Goal: Task Accomplishment & Management: Use online tool/utility

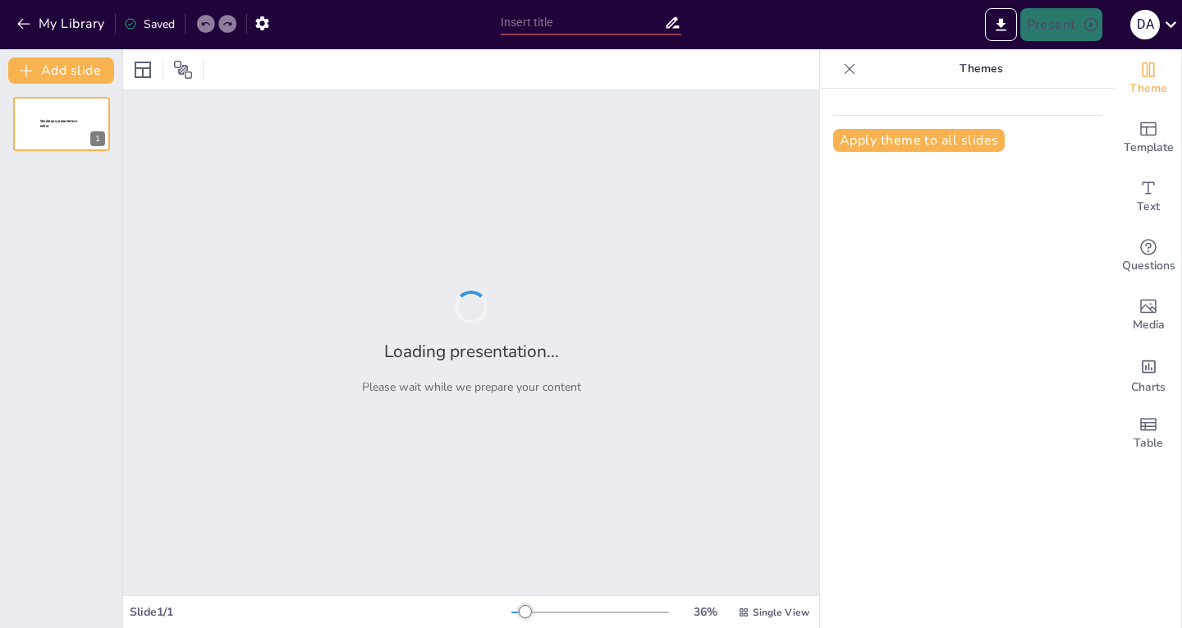
type input "Fundamentos de la Inteligencia Artificial: Historia y Ramas Principales"
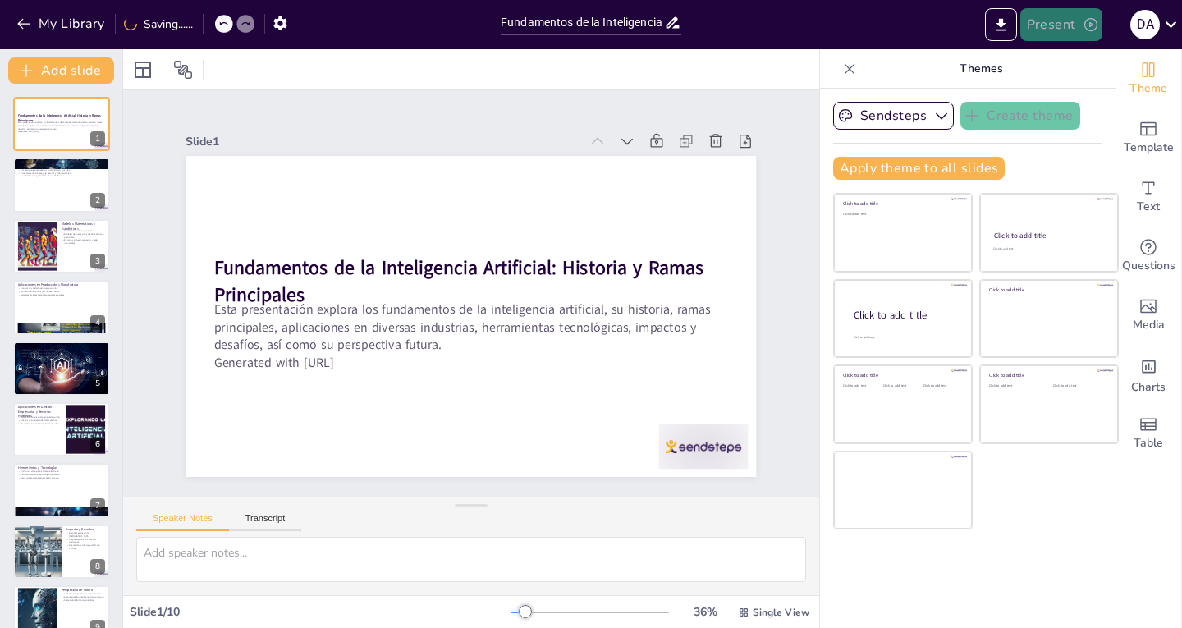
click at [1043, 20] on button "Present" at bounding box center [1061, 24] width 82 height 33
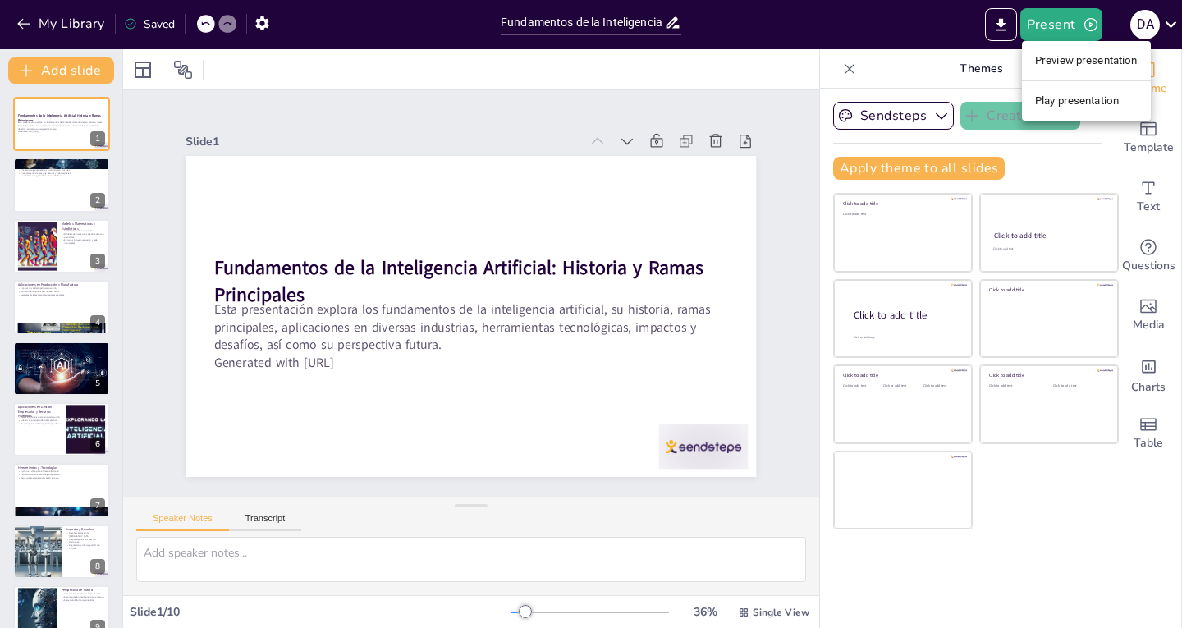
click at [1091, 94] on li "Play presentation" at bounding box center [1086, 101] width 129 height 26
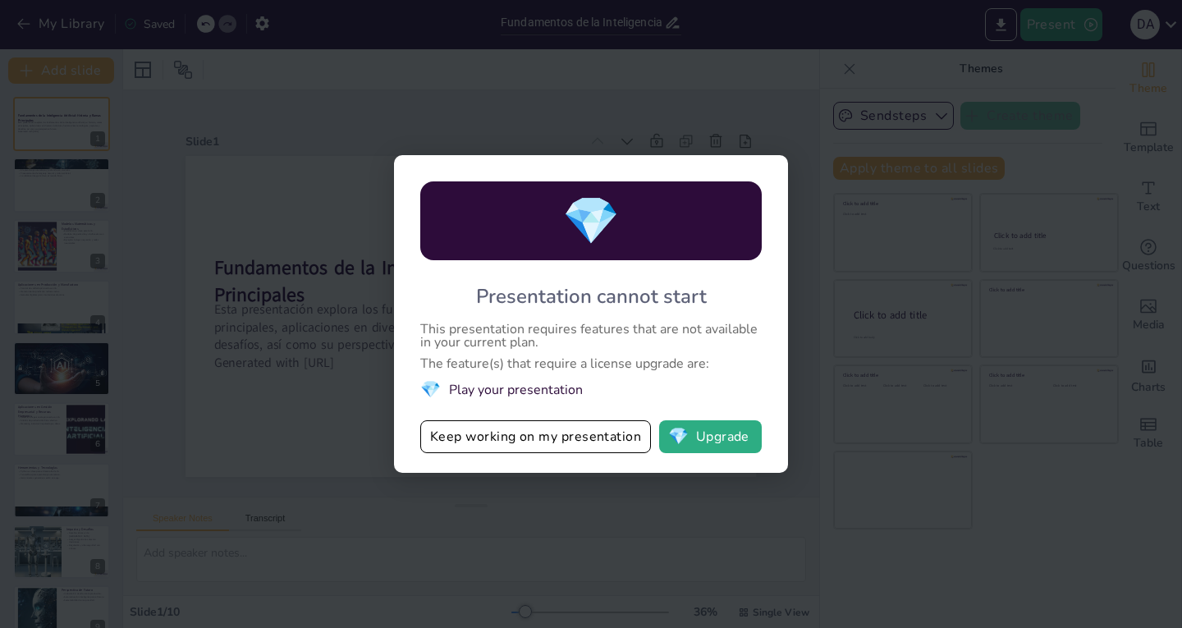
click at [798, 89] on div "💎 Presentation cannot start This presentation requires features that are not av…" at bounding box center [591, 314] width 1182 height 628
click at [556, 439] on button "Keep working on my presentation" at bounding box center [535, 436] width 231 height 33
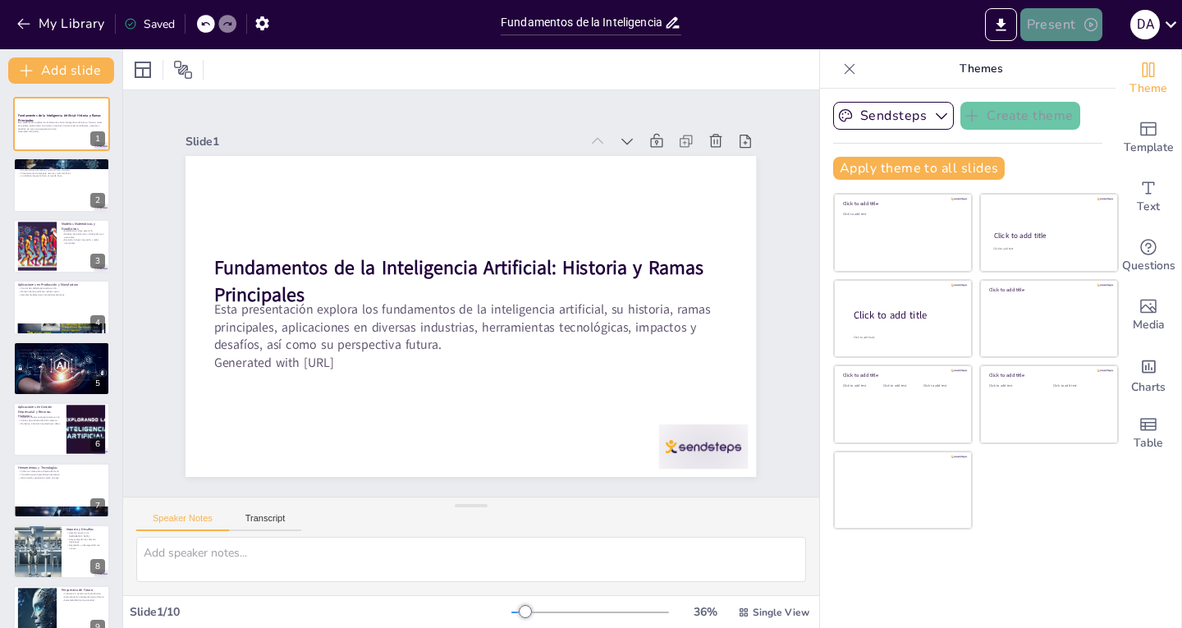
click at [1059, 23] on button "Present" at bounding box center [1061, 24] width 82 height 33
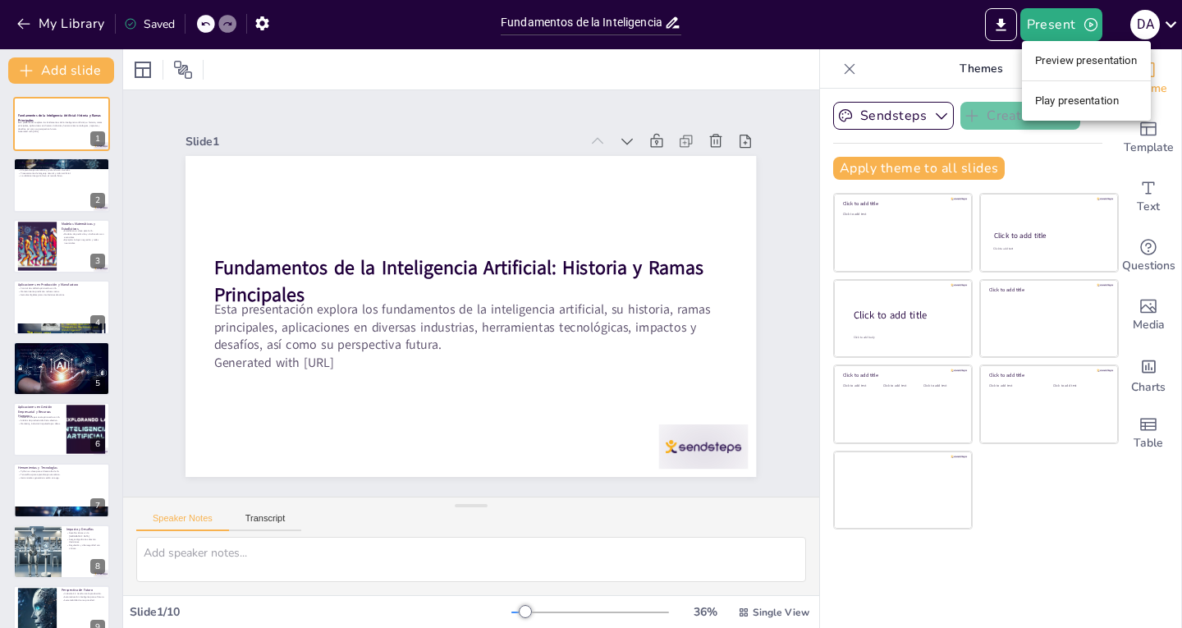
click at [1053, 67] on li "Preview presentation" at bounding box center [1086, 61] width 129 height 26
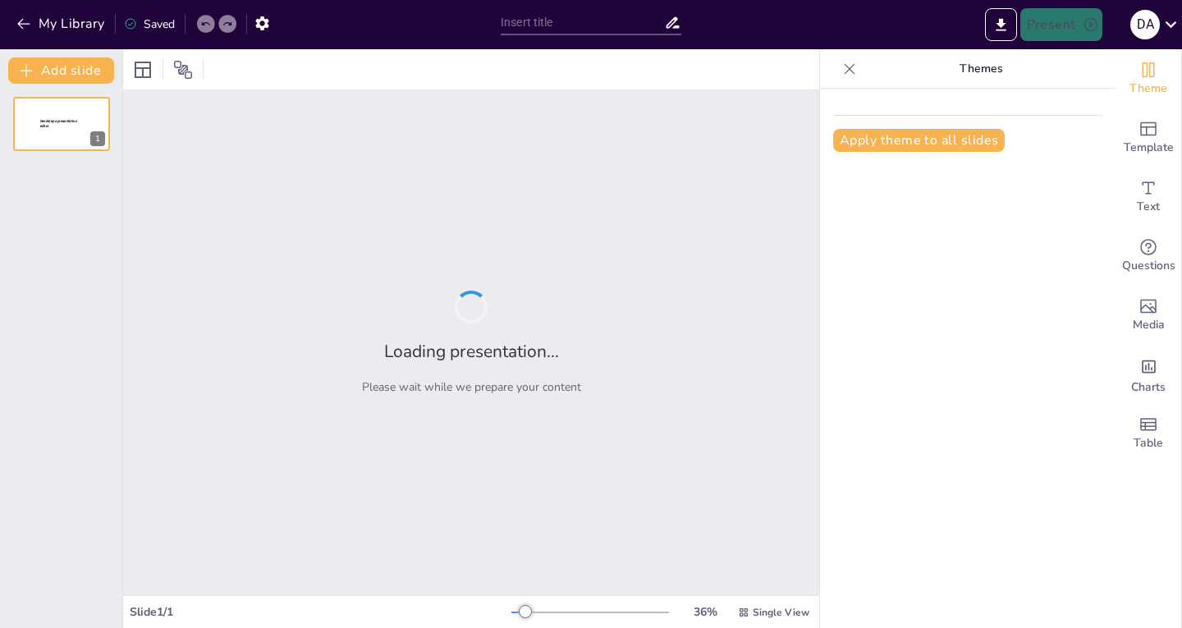
type input "Fundamentos de la Inteligencia Artificial: Historia y Ramas Principales"
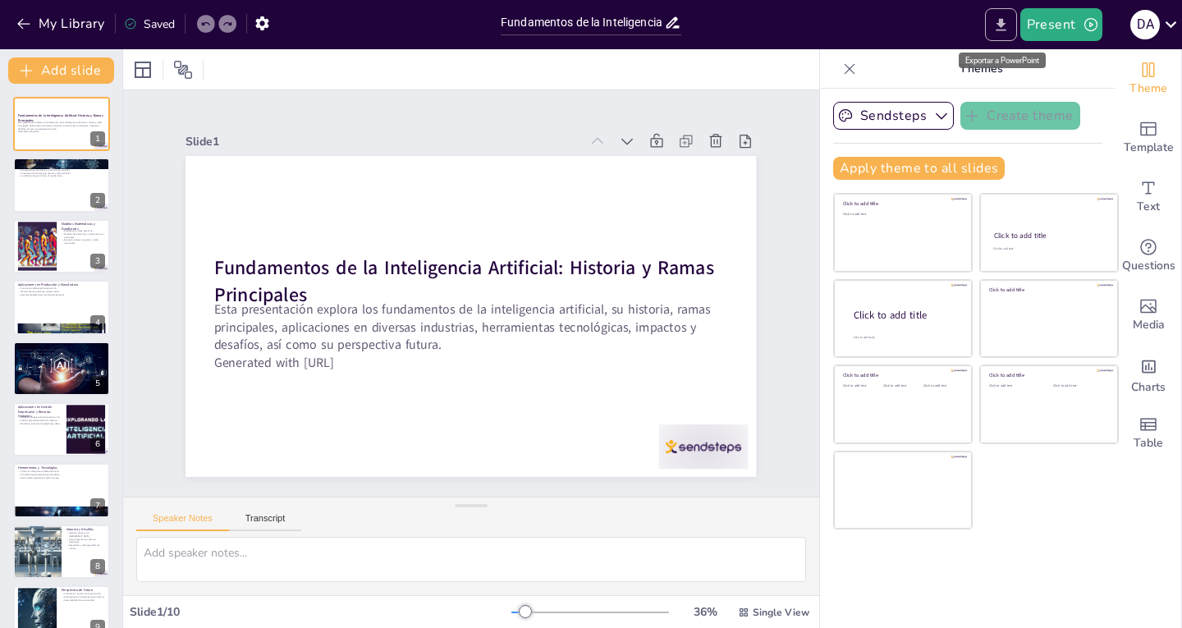
click at [1001, 32] on icon "Export to PowerPoint" at bounding box center [1000, 24] width 17 height 17
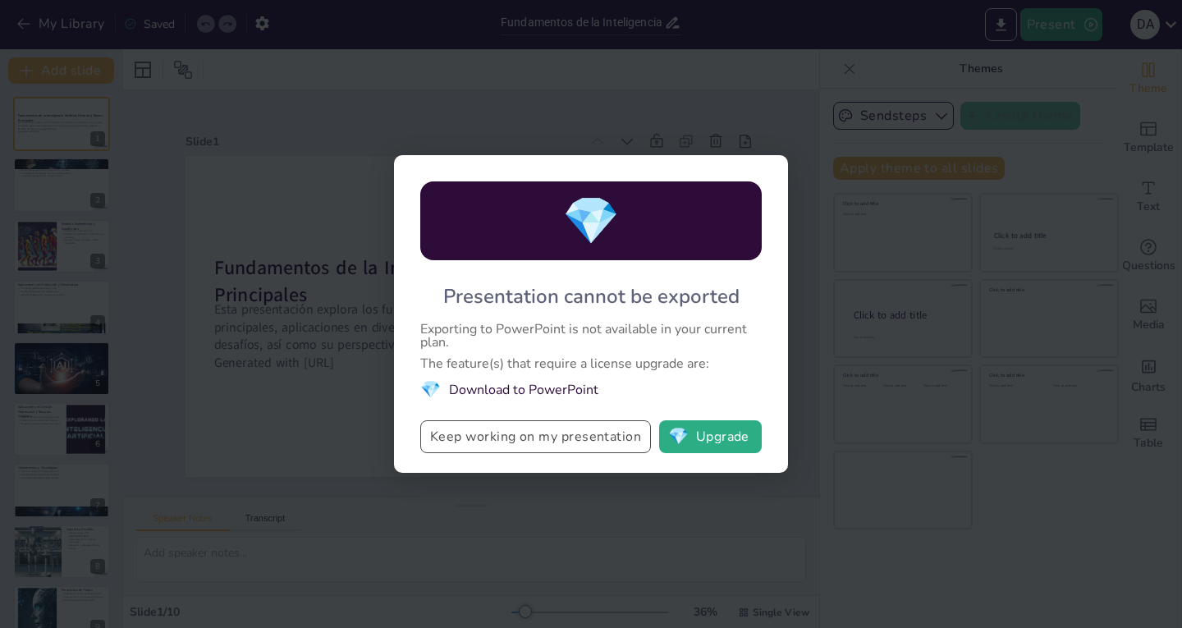
click at [596, 446] on button "Keep working on my presentation" at bounding box center [535, 436] width 231 height 33
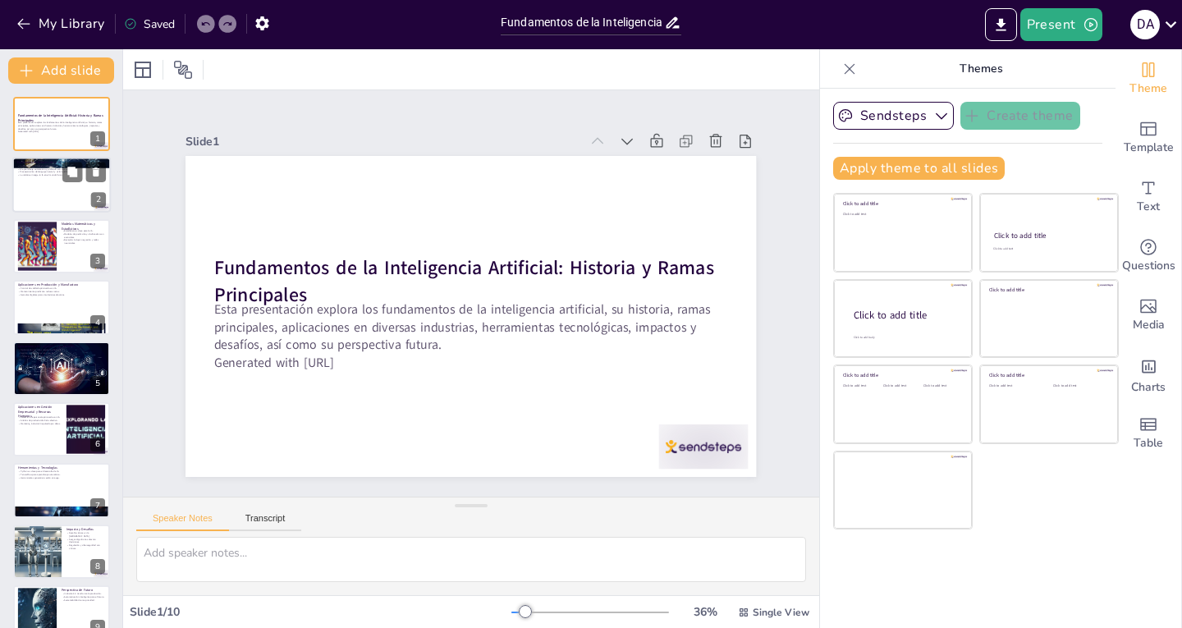
click at [59, 197] on div at bounding box center [61, 186] width 98 height 56
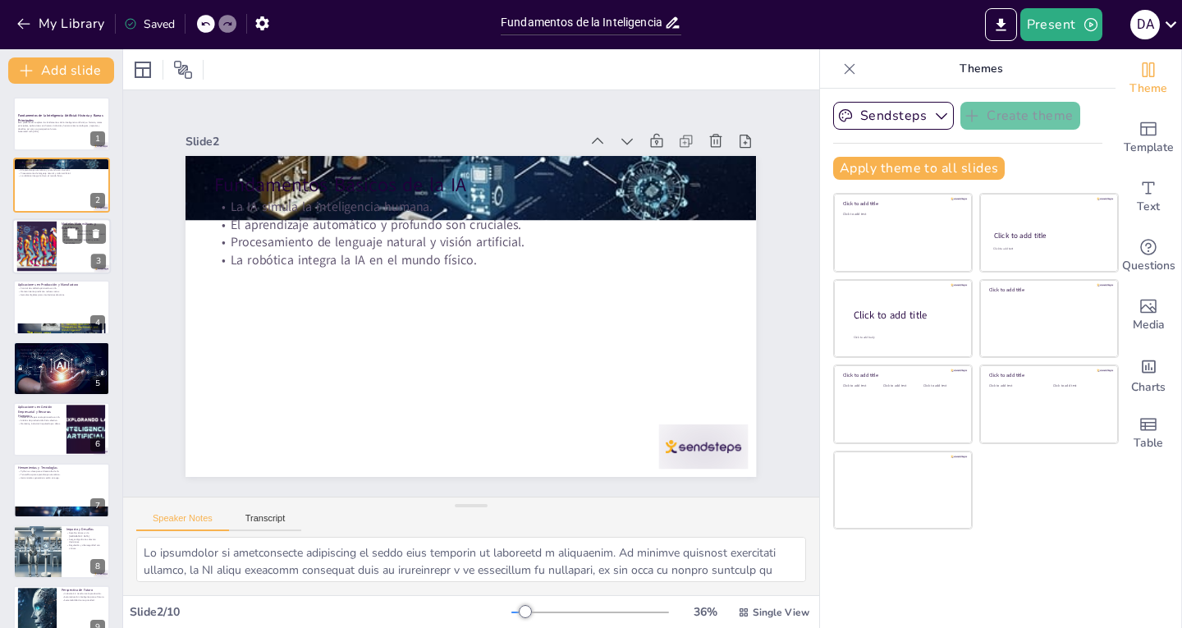
click at [59, 244] on div at bounding box center [61, 246] width 98 height 56
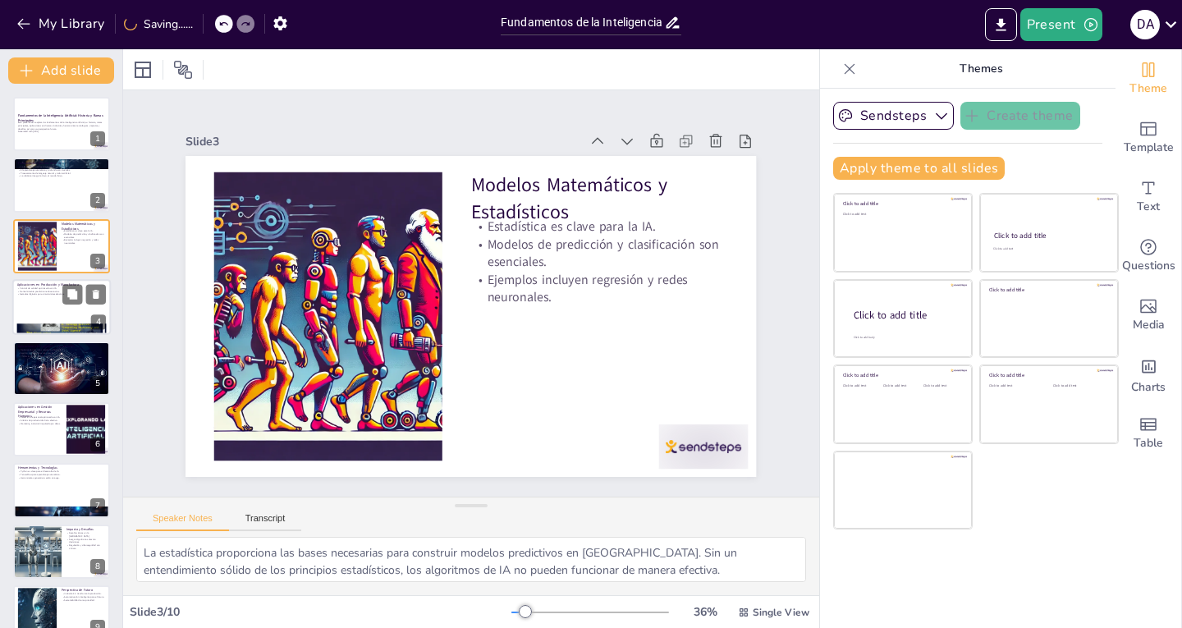
click at [48, 311] on div at bounding box center [61, 307] width 98 height 56
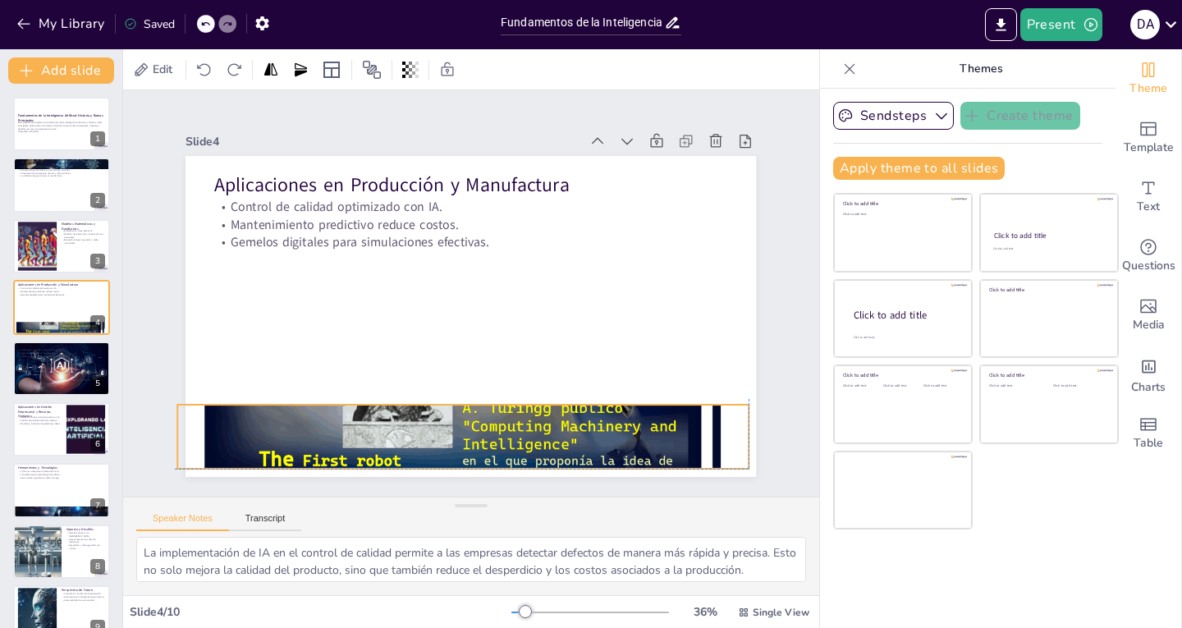
drag, startPoint x: 340, startPoint y: 436, endPoint x: 332, endPoint y: 416, distance: 21.0
click at [331, 419] on div at bounding box center [463, 436] width 570 height 807
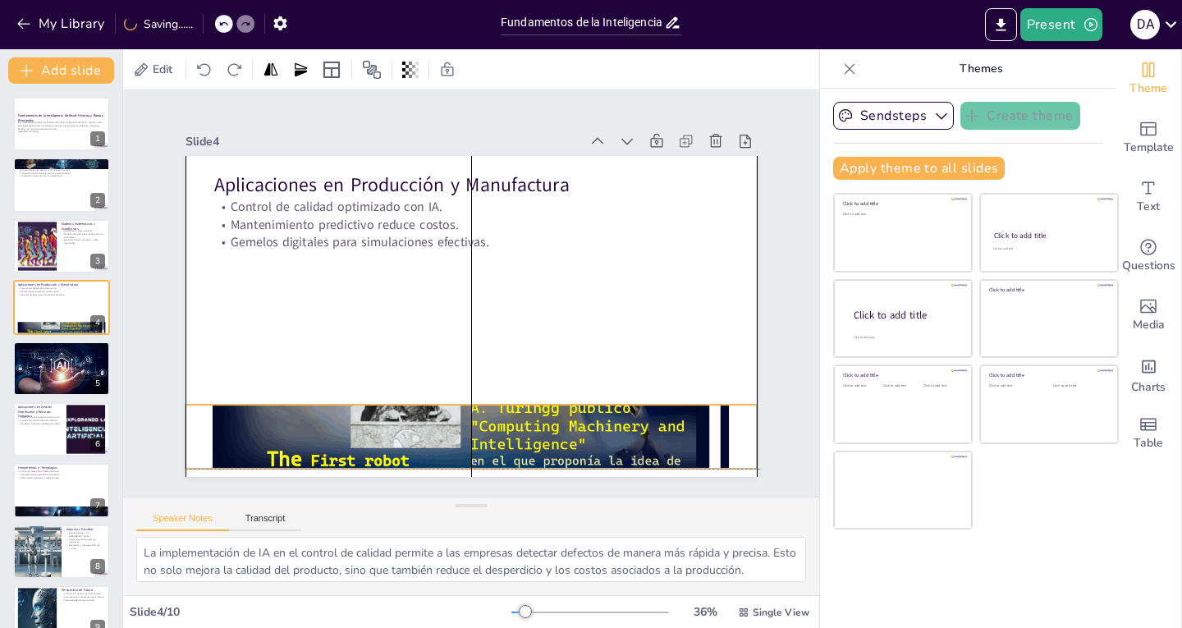
drag, startPoint x: 333, startPoint y: 414, endPoint x: 345, endPoint y: 426, distance: 16.2
click at [345, 426] on div at bounding box center [470, 436] width 570 height 807
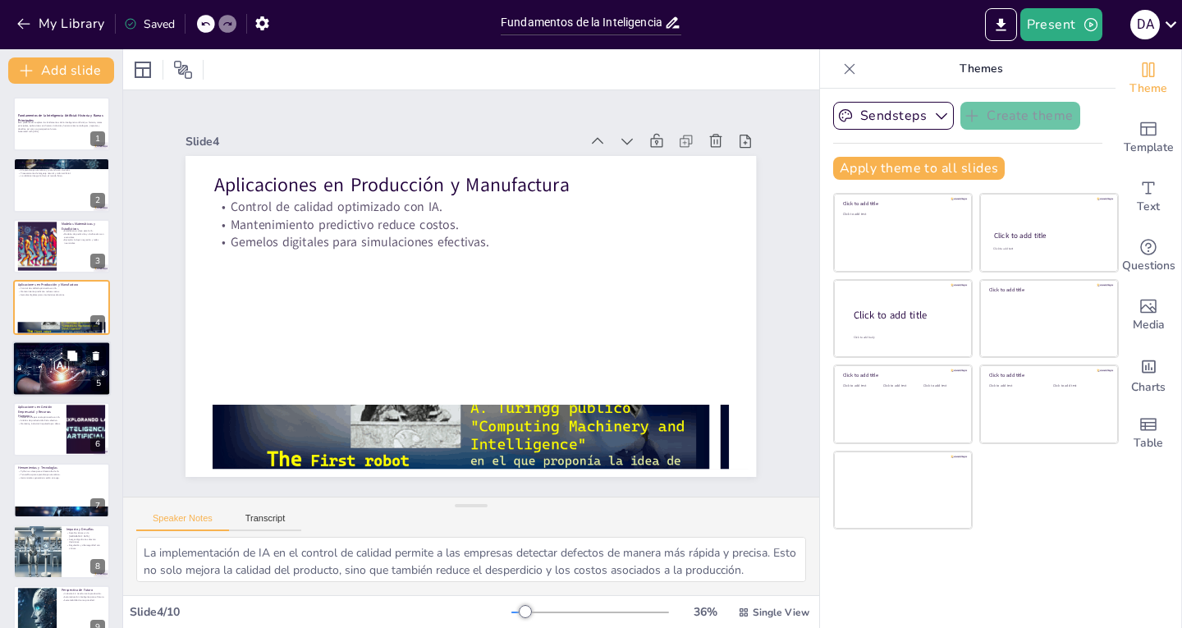
click at [53, 366] on div at bounding box center [61, 368] width 98 height 68
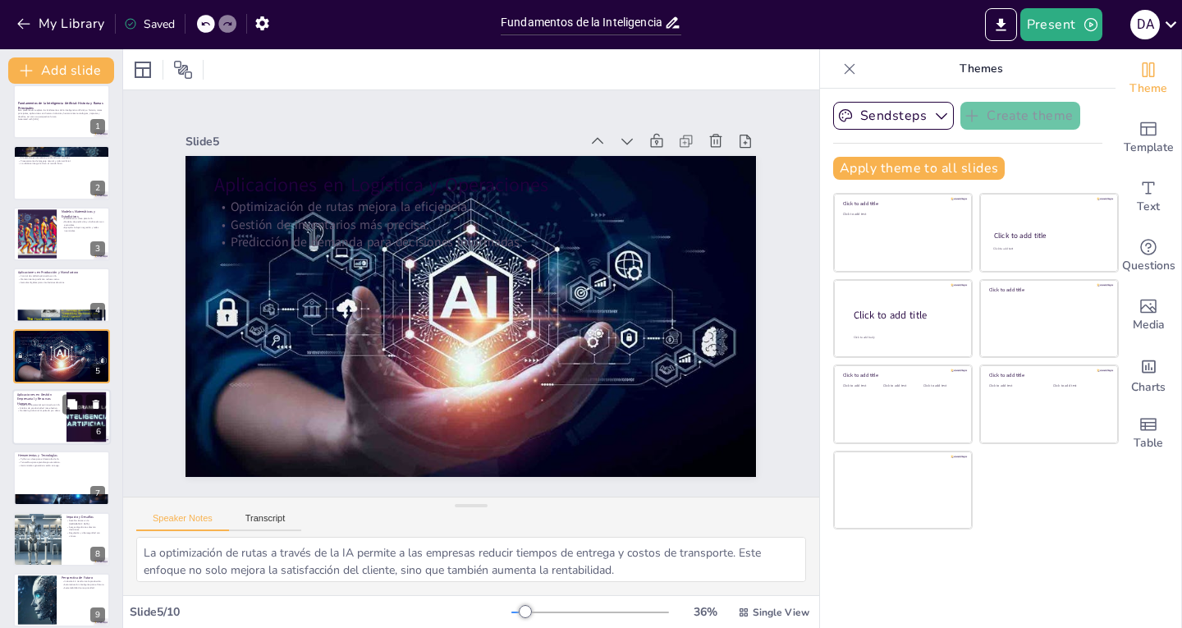
click at [45, 406] on p "Análisis de productividad más efectivo." at bounding box center [39, 407] width 44 height 3
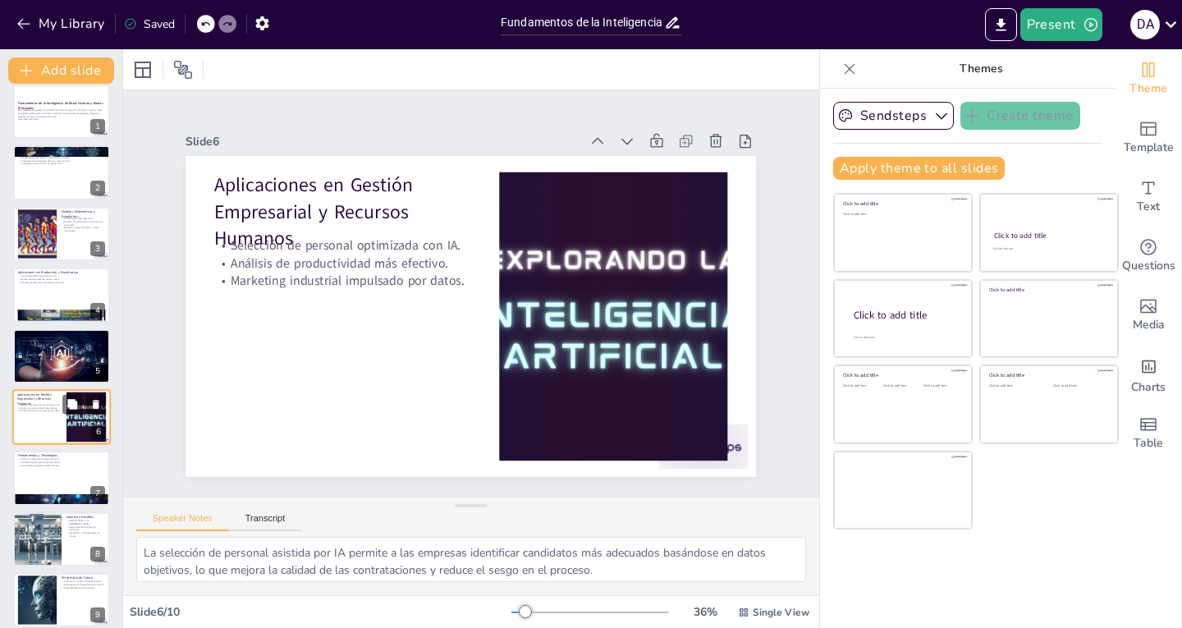
scroll to position [73, 0]
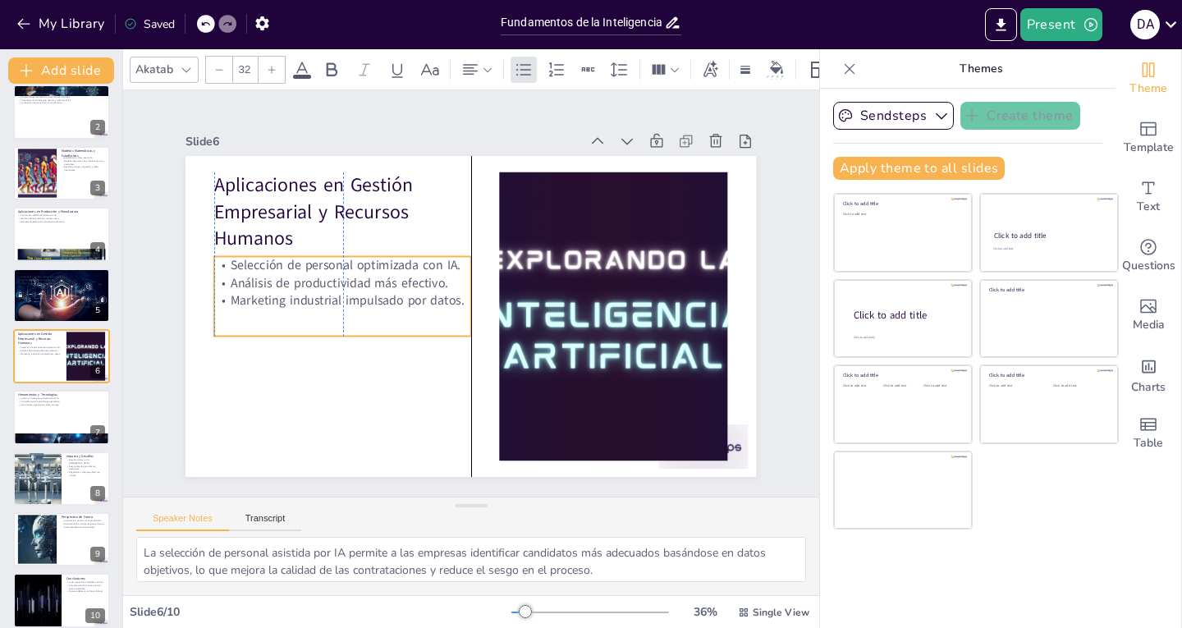
drag, startPoint x: 327, startPoint y: 282, endPoint x: 330, endPoint y: 302, distance: 20.0
click at [330, 302] on p "Marketing industrial impulsado por datos." at bounding box center [342, 301] width 257 height 18
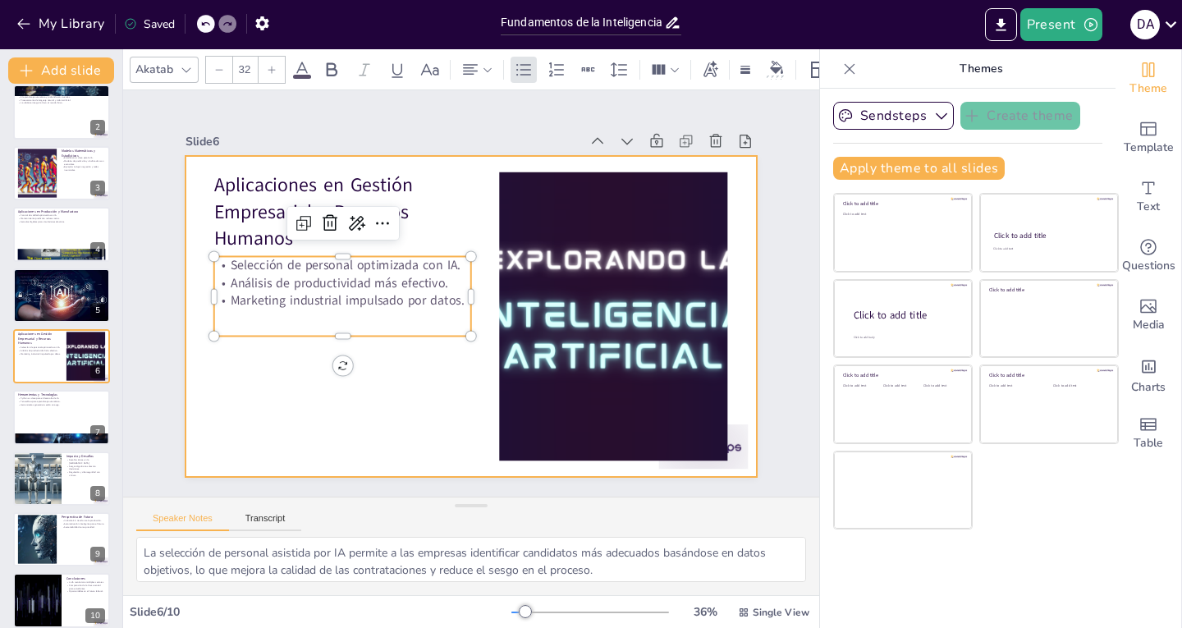
click at [276, 362] on div at bounding box center [468, 316] width 601 height 378
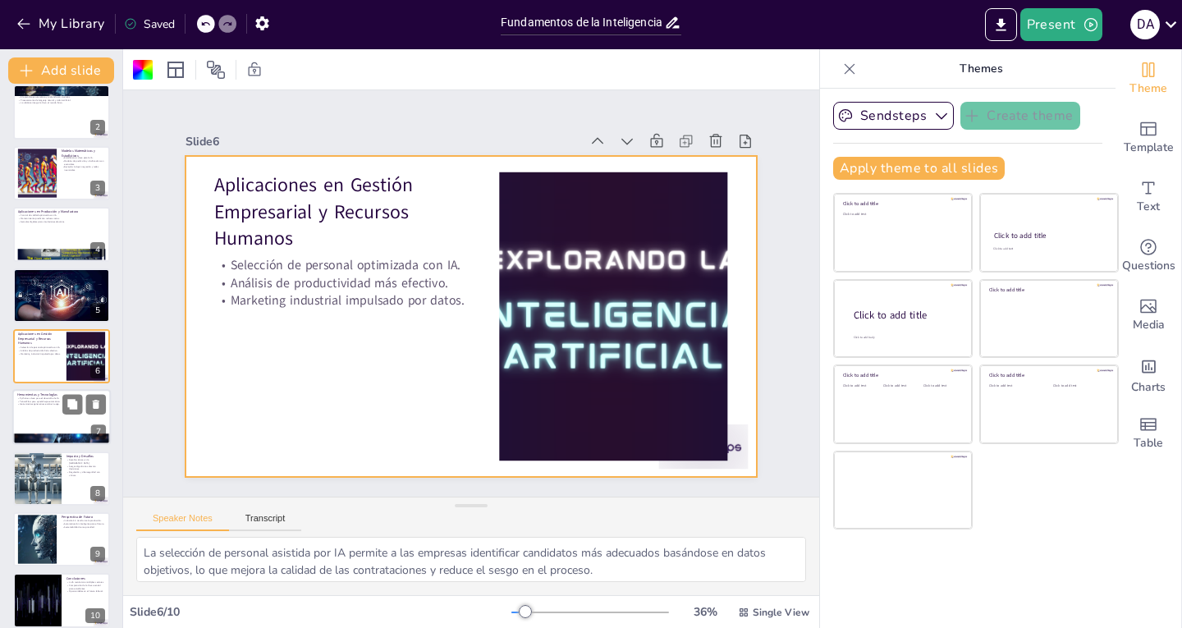
click at [37, 403] on p "Herramientas generativas están en auge." at bounding box center [61, 404] width 89 height 3
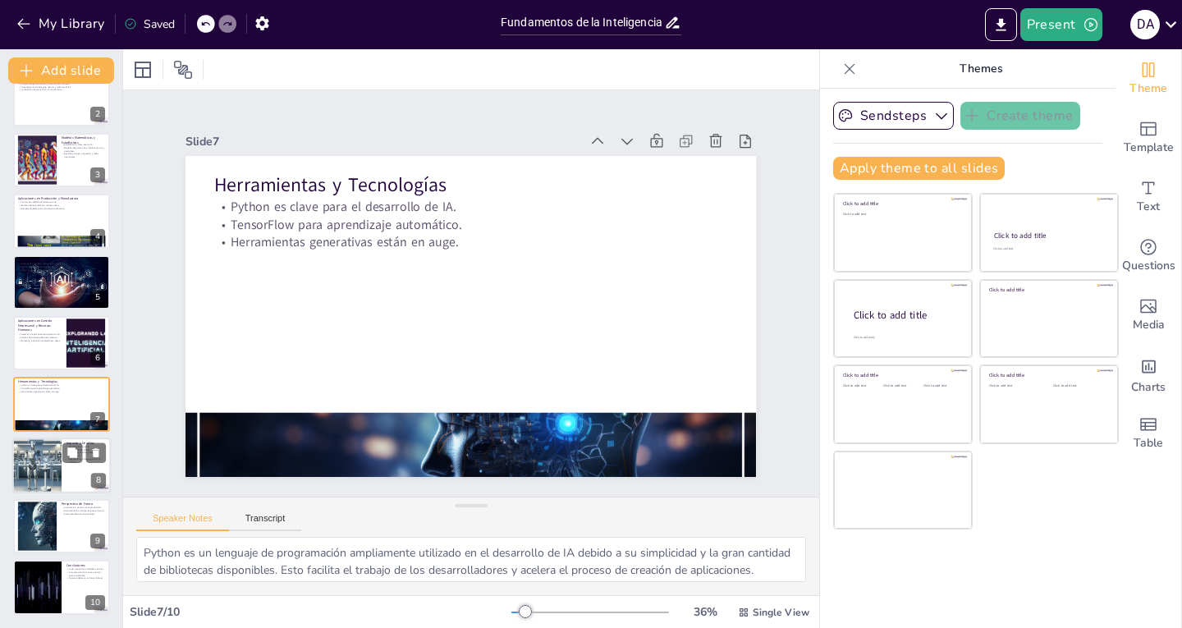
drag, startPoint x: 30, startPoint y: 483, endPoint x: 31, endPoint y: 492, distance: 9.1
click at [30, 490] on div at bounding box center [37, 465] width 97 height 56
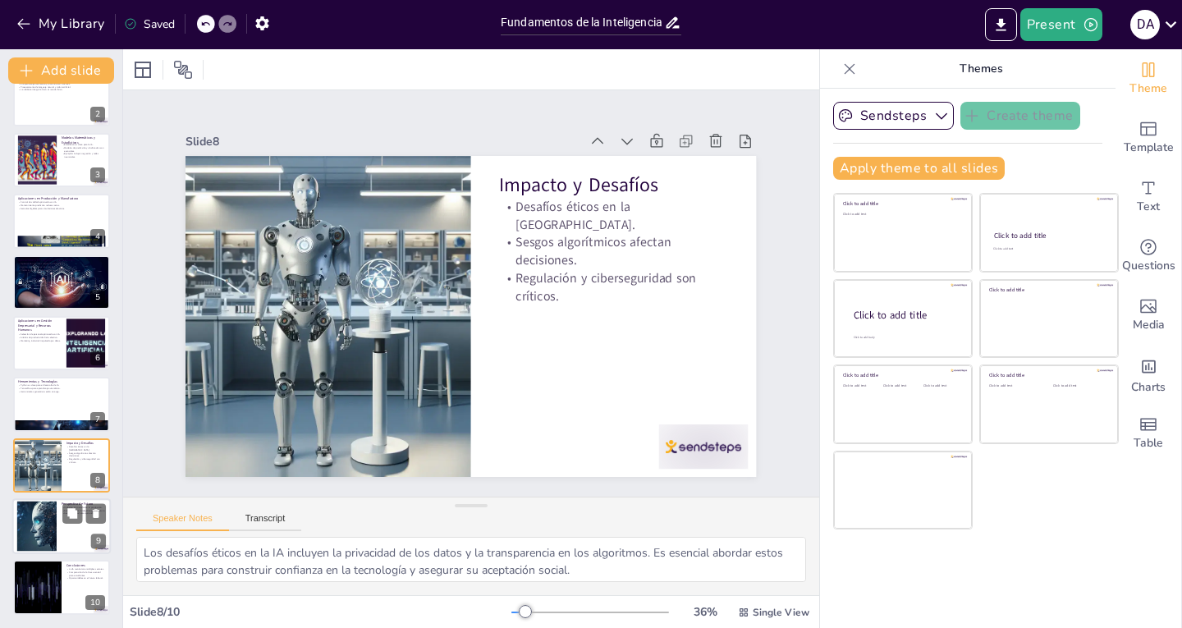
click at [42, 533] on div at bounding box center [37, 526] width 84 height 50
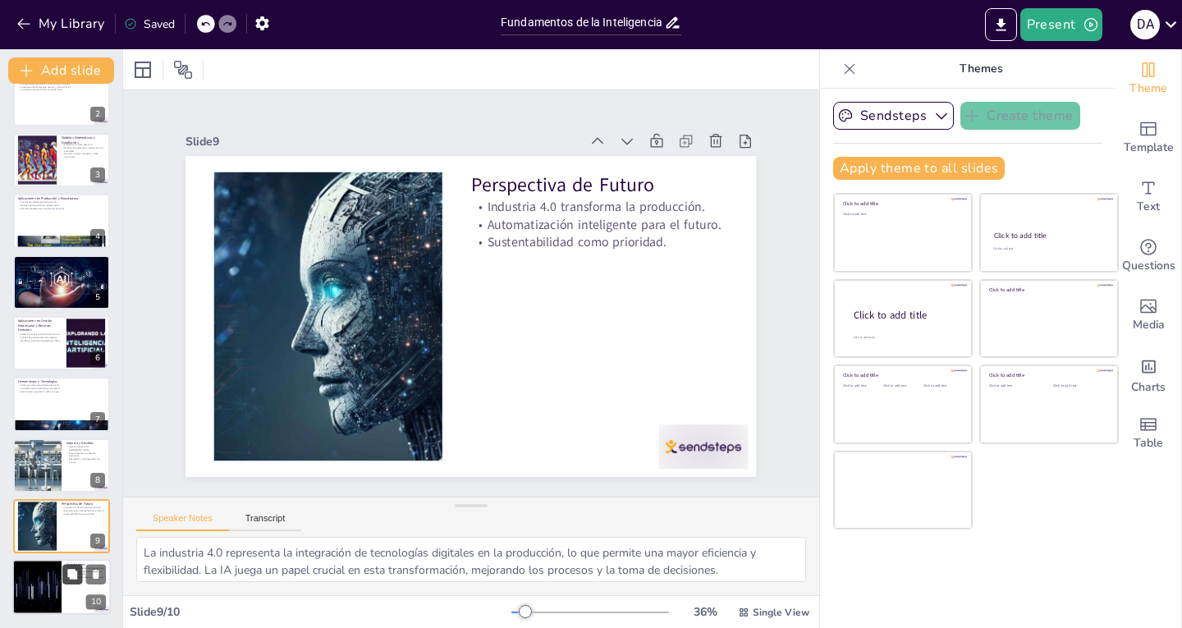
click at [64, 582] on button at bounding box center [72, 575] width 20 height 20
type textarea "La revolución que la IA está causando en diversos sectores es innegable. Desde …"
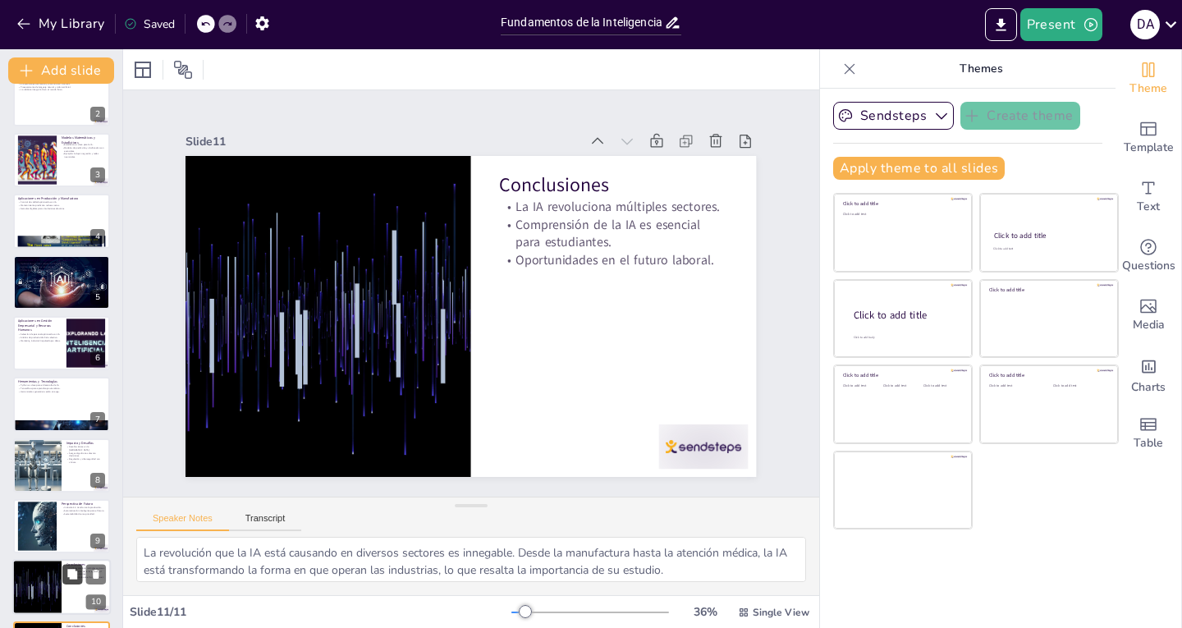
scroll to position [147, 0]
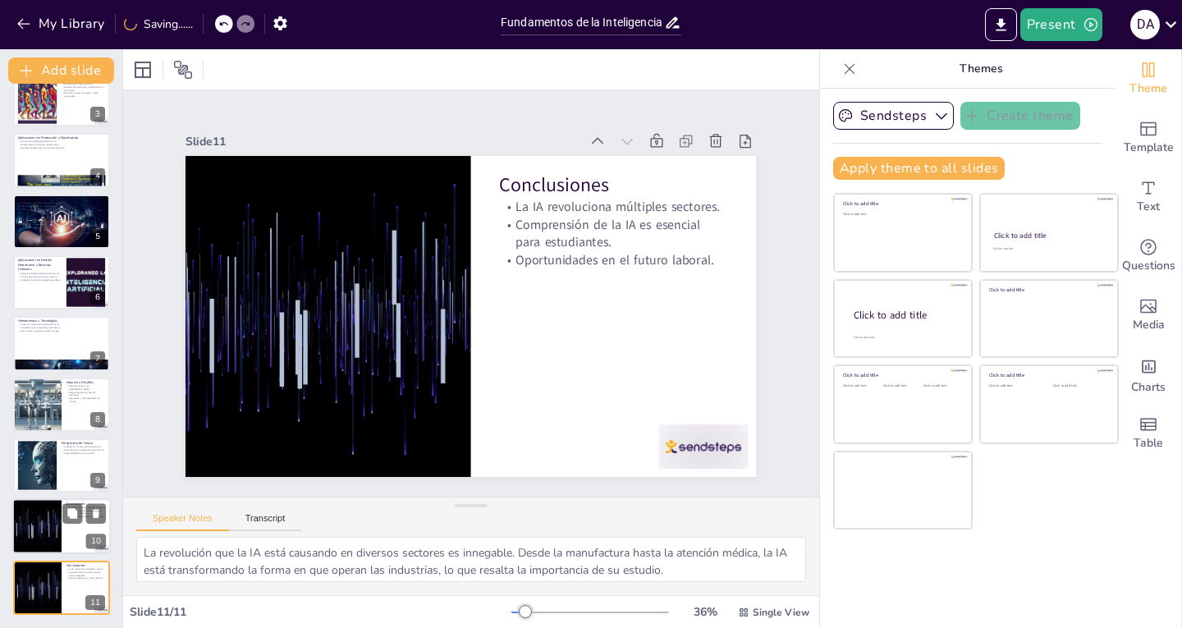
click at [48, 533] on div at bounding box center [37, 527] width 98 height 56
click at [32, 588] on div at bounding box center [37, 588] width 98 height 56
click at [53, 519] on div at bounding box center [37, 527] width 98 height 56
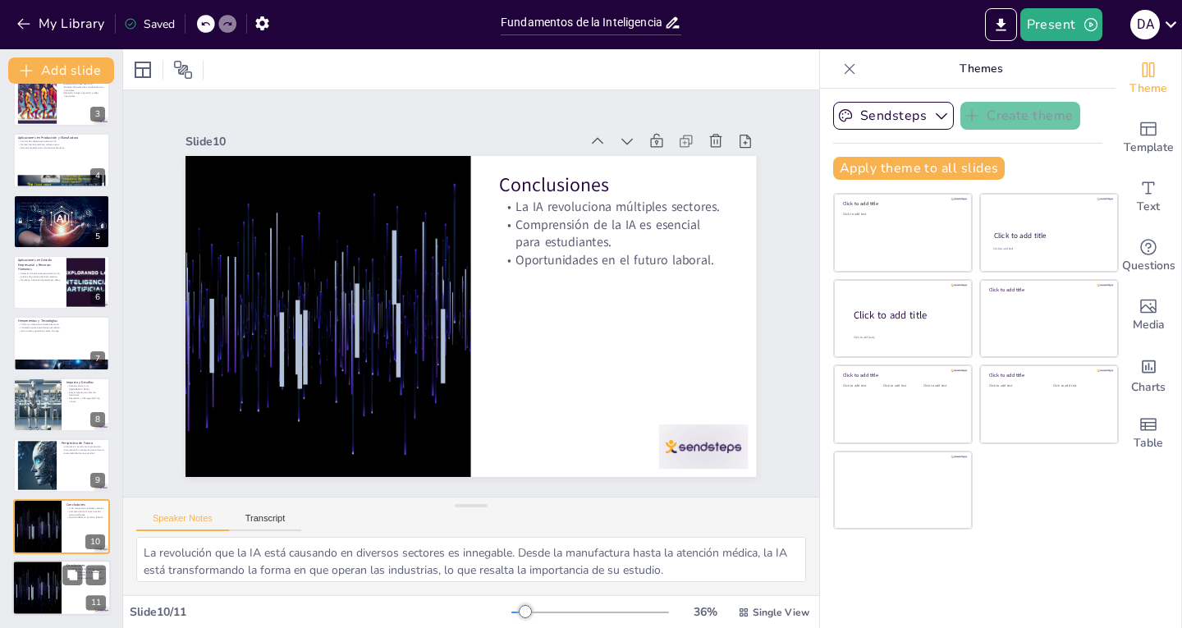
click at [53, 571] on div at bounding box center [37, 588] width 98 height 56
click at [94, 570] on icon at bounding box center [95, 574] width 11 height 11
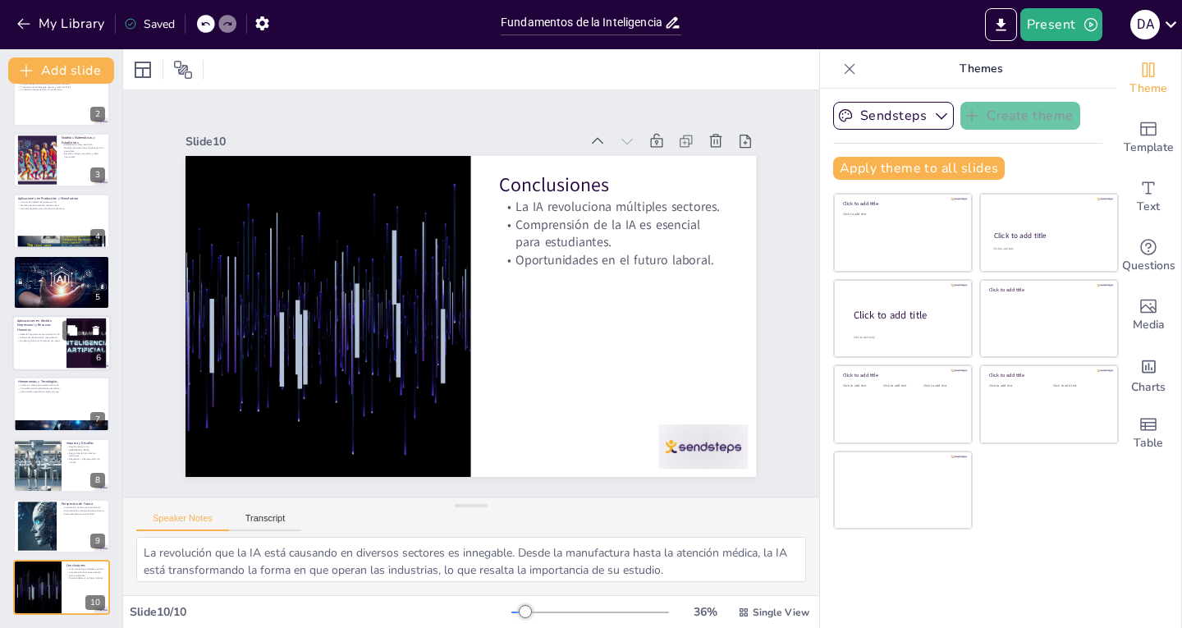
scroll to position [0, 0]
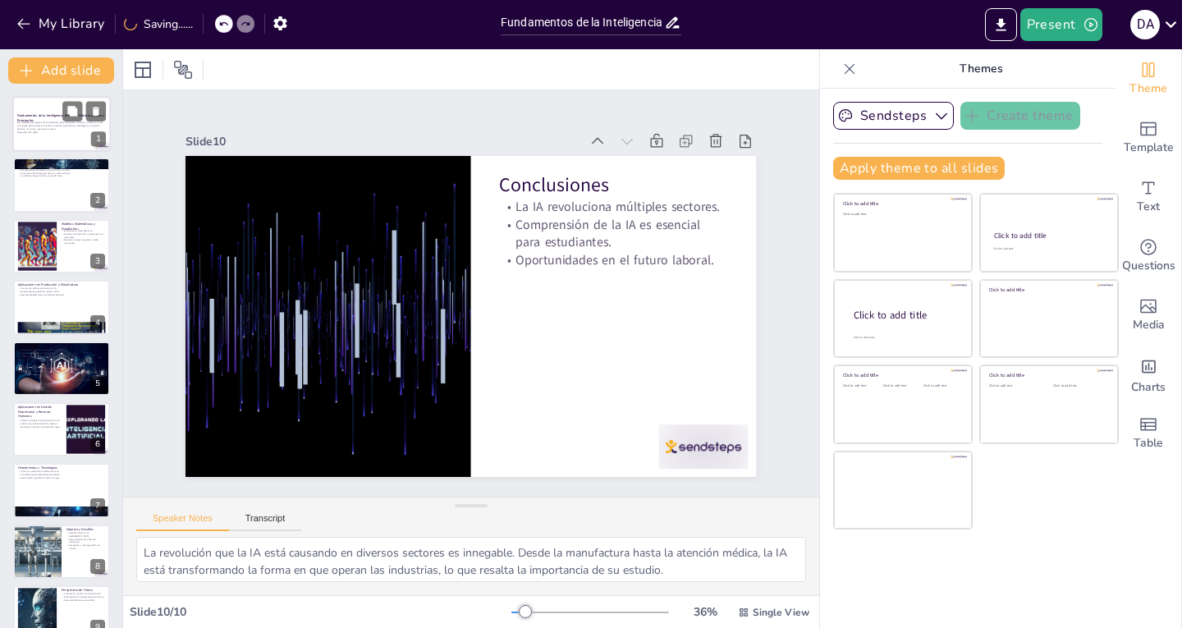
click at [62, 127] on p "Esta presentación explora los fundamentos de la inteligencia artificial, su his…" at bounding box center [61, 125] width 89 height 9
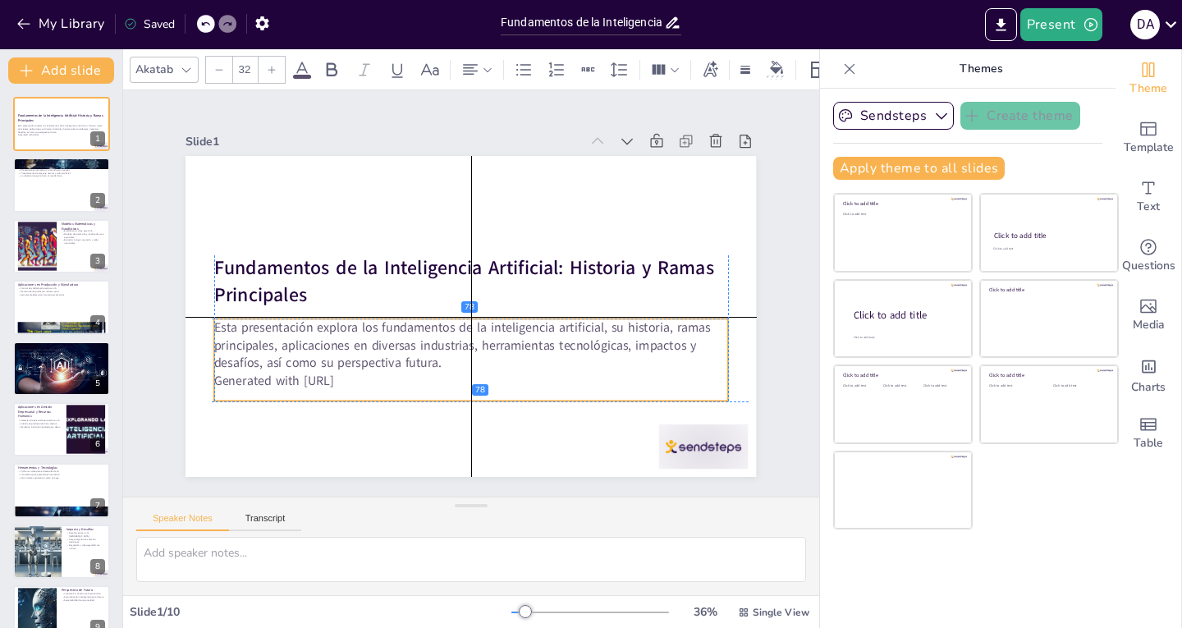
drag, startPoint x: 414, startPoint y: 330, endPoint x: 412, endPoint y: 349, distance: 19.0
click at [412, 349] on p "Esta presentación explora los fundamentos de la inteligencia artificial, su his…" at bounding box center [466, 345] width 516 height 107
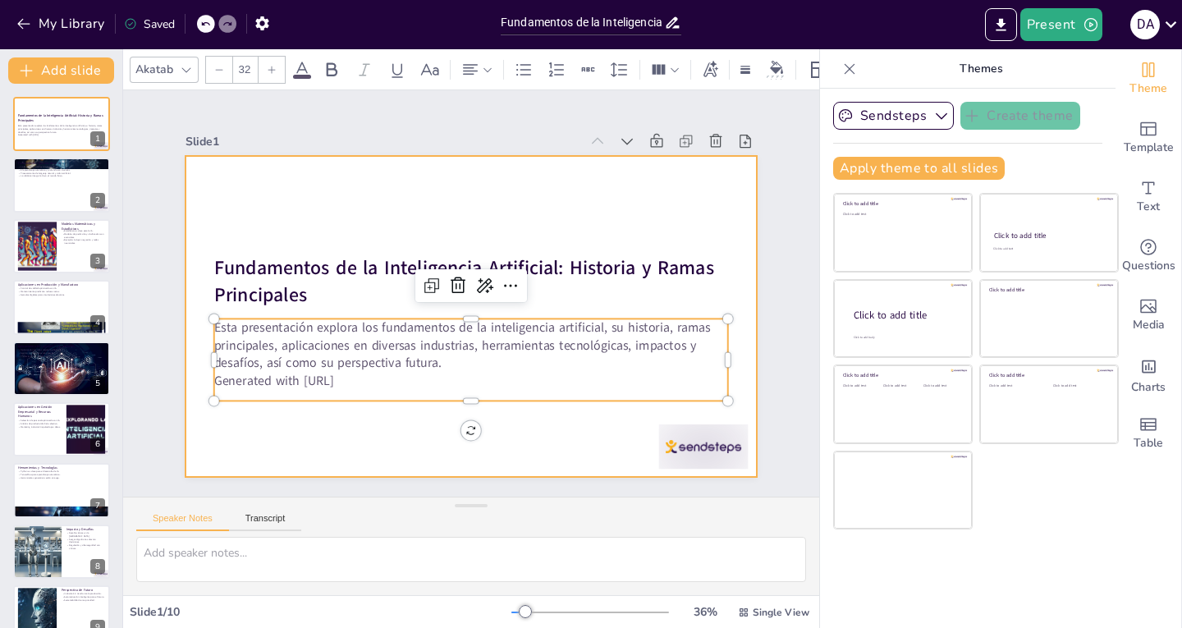
click at [441, 224] on div at bounding box center [470, 316] width 570 height 321
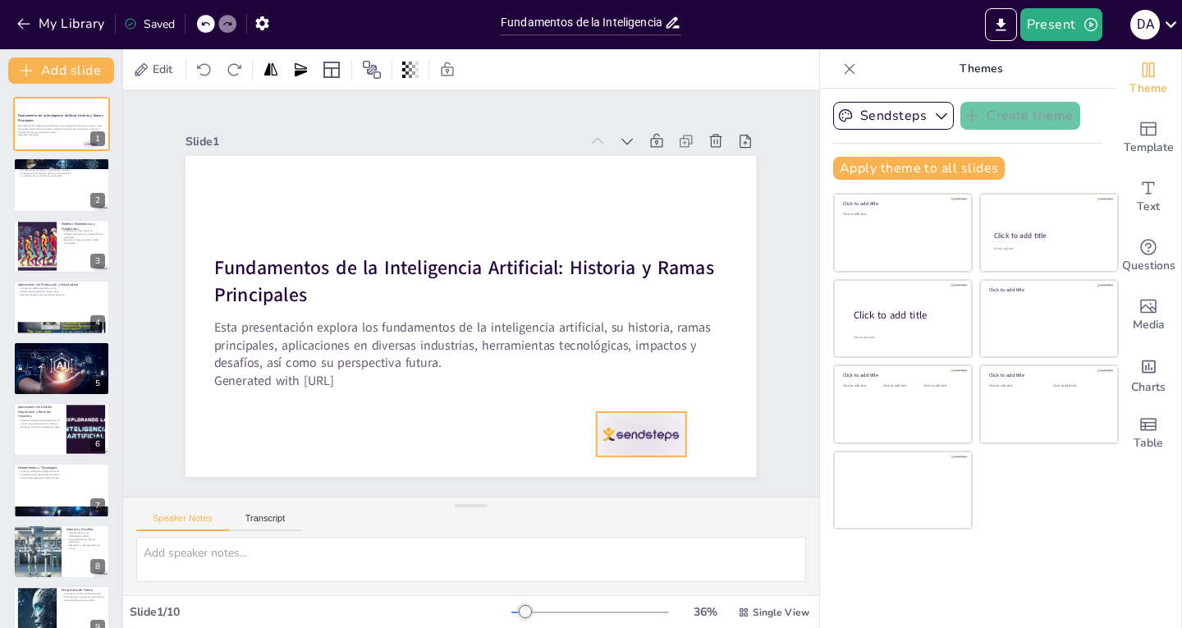
drag, startPoint x: 671, startPoint y: 434, endPoint x: 621, endPoint y: 420, distance: 52.0
click at [620, 420] on div at bounding box center [641, 434] width 89 height 44
click at [641, 389] on icon at bounding box center [647, 397] width 16 height 17
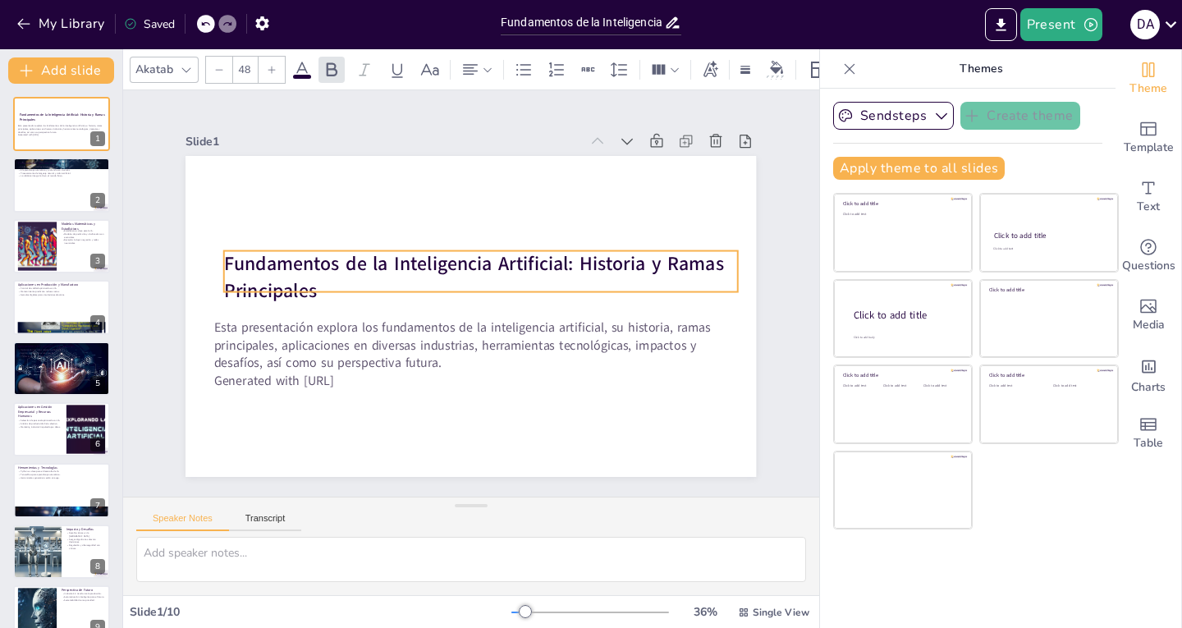
drag, startPoint x: 315, startPoint y: 265, endPoint x: 327, endPoint y: 249, distance: 19.4
click at [327, 251] on strong "Fundamentos de la Inteligencia Artificial: Historia y Ramas Principales" at bounding box center [474, 277] width 500 height 53
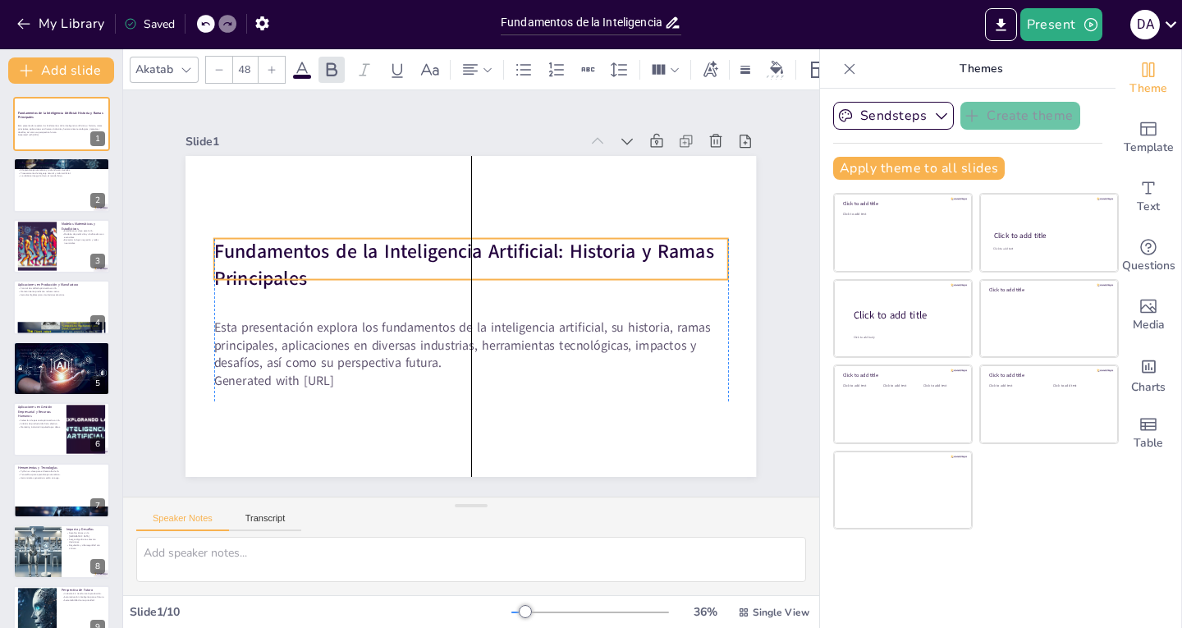
drag, startPoint x: 327, startPoint y: 249, endPoint x: 316, endPoint y: 246, distance: 11.2
click at [316, 246] on strong "Fundamentos de la Inteligencia Artificial: Historia y Ramas Principales" at bounding box center [467, 252] width 502 height 78
click at [449, 249] on strong "Fundamentos de la Inteligencia Artificial: Historia y Ramas Principales" at bounding box center [513, 293] width 129 height 500
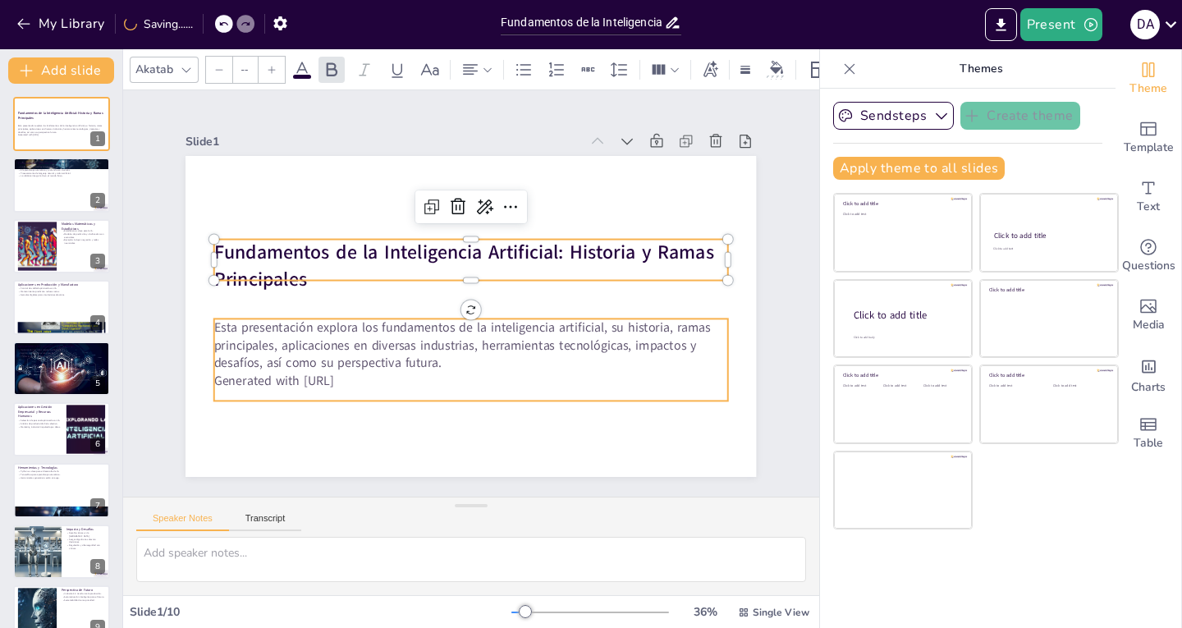
type input "32"
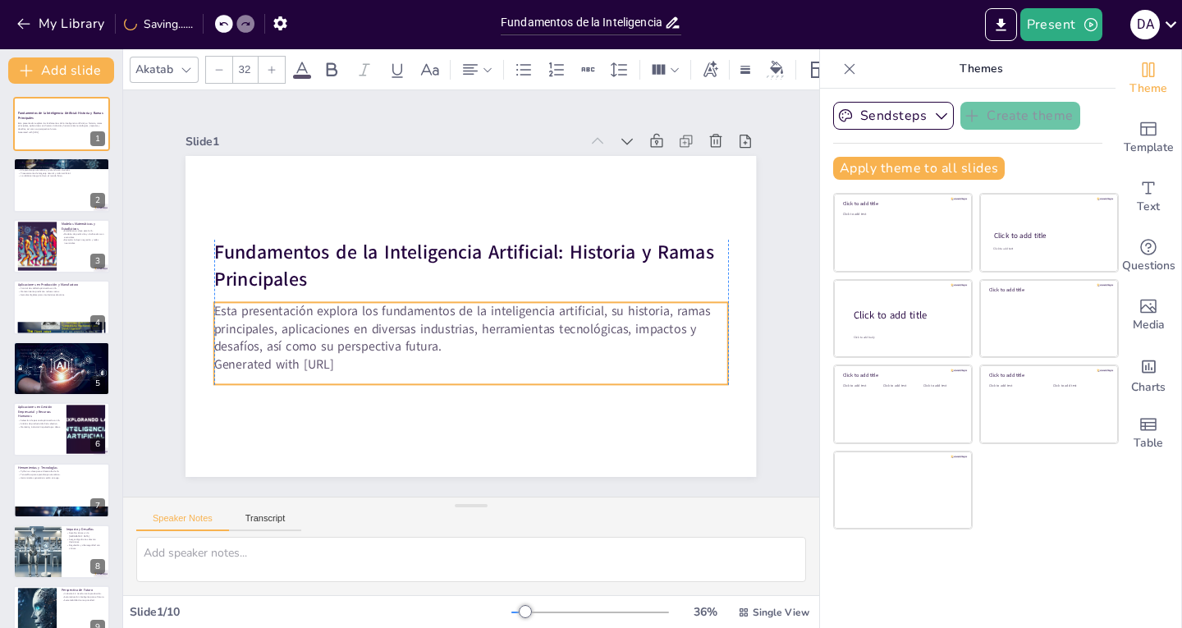
drag, startPoint x: 309, startPoint y: 331, endPoint x: 310, endPoint y: 314, distance: 16.5
click at [310, 314] on p "Esta presentación explora los fundamentos de la inteligencia artificial, su his…" at bounding box center [467, 329] width 516 height 107
click at [310, 314] on p "Esta presentación explora los fundamentos de la inteligencia artificial, su his…" at bounding box center [471, 328] width 514 height 53
click at [85, 368] on div at bounding box center [61, 368] width 98 height 68
type textarea "La optimización de rutas a través de la IA permite a las empresas reducir tiemp…"
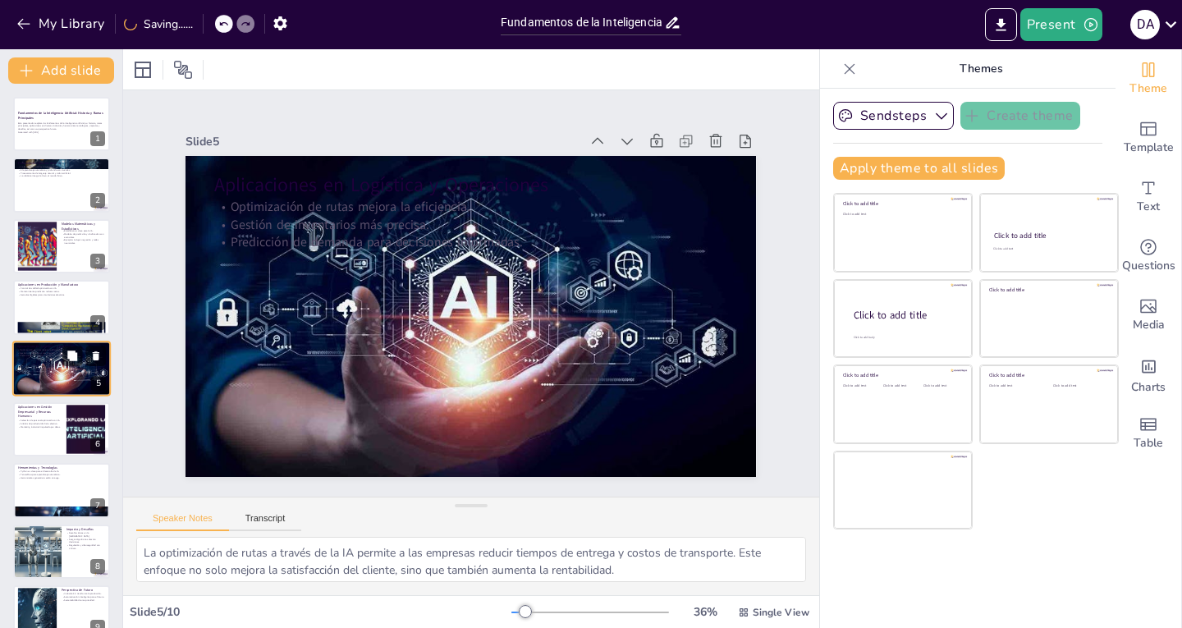
scroll to position [12, 0]
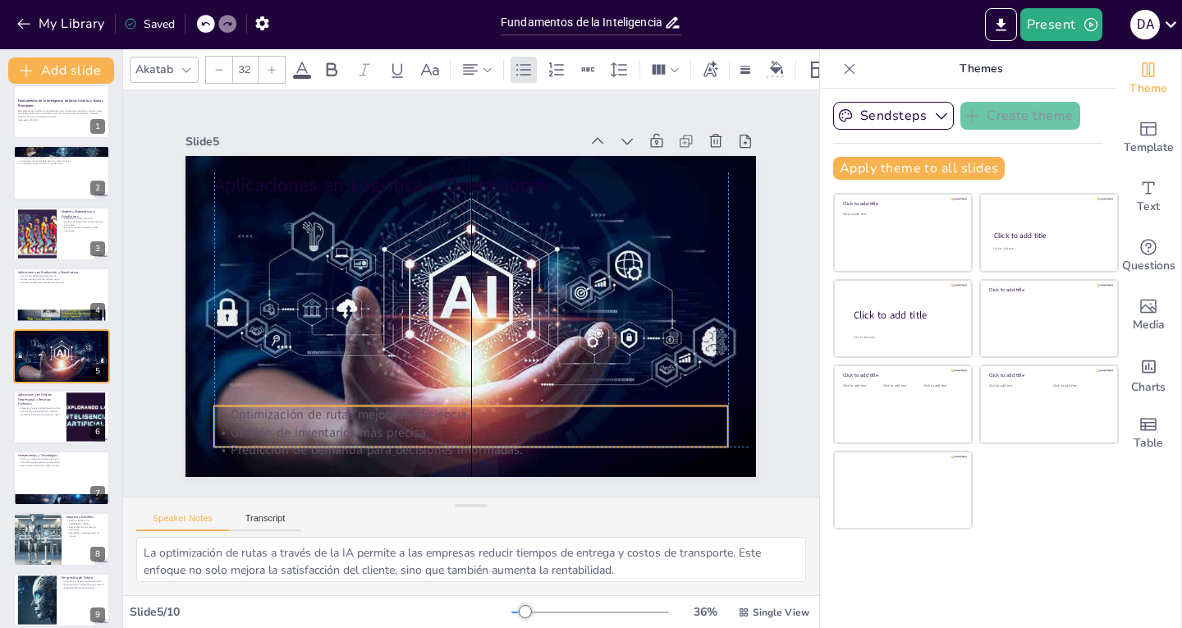
drag, startPoint x: 499, startPoint y: 217, endPoint x: 496, endPoint y: 418, distance: 201.1
click at [496, 418] on p "Gestión de inventarios más precisa." at bounding box center [456, 431] width 512 height 71
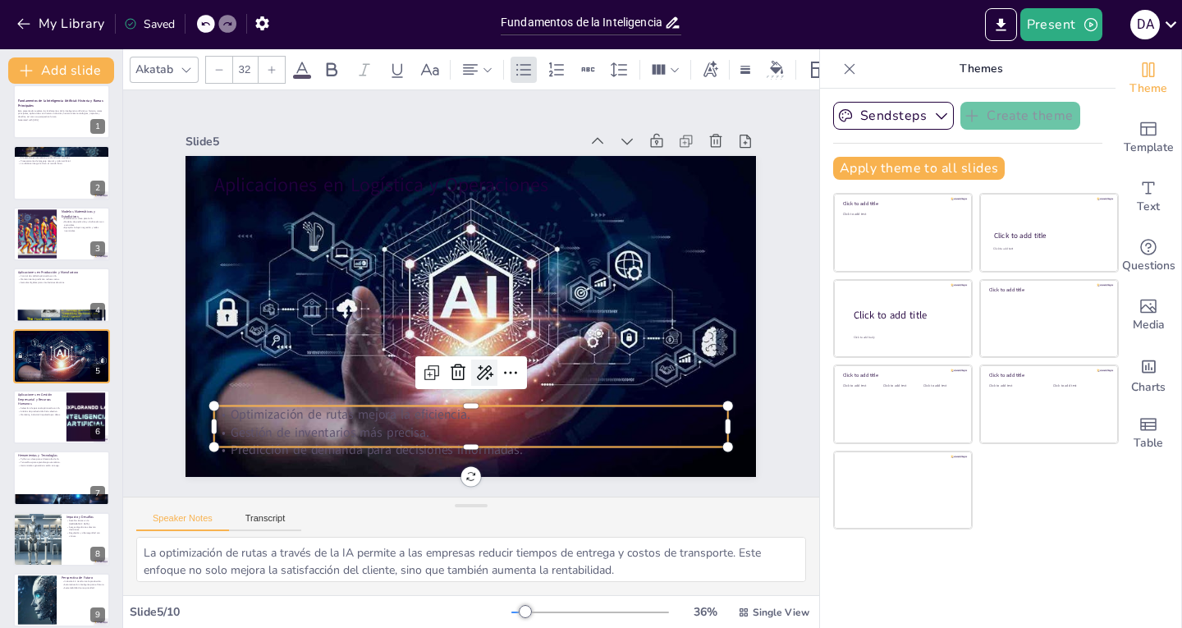
click at [465, 368] on icon at bounding box center [475, 373] width 21 height 21
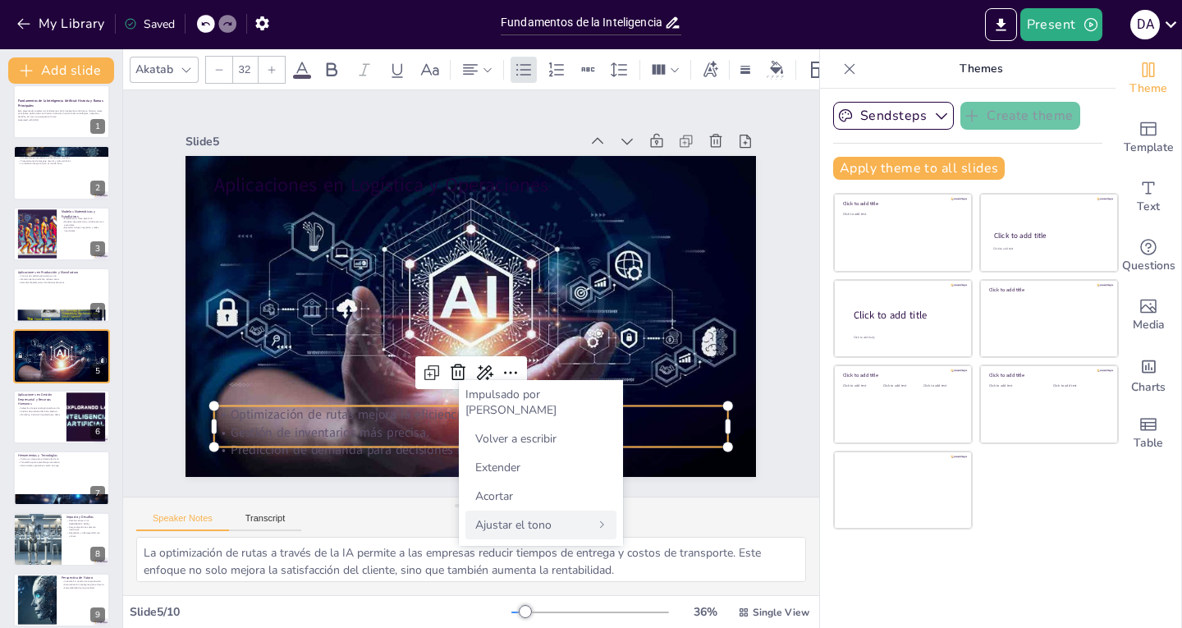
click at [542, 510] on div "Ajustar el tono" at bounding box center [540, 524] width 151 height 29
click at [512, 478] on font "Persuasivo" at bounding box center [503, 481] width 56 height 16
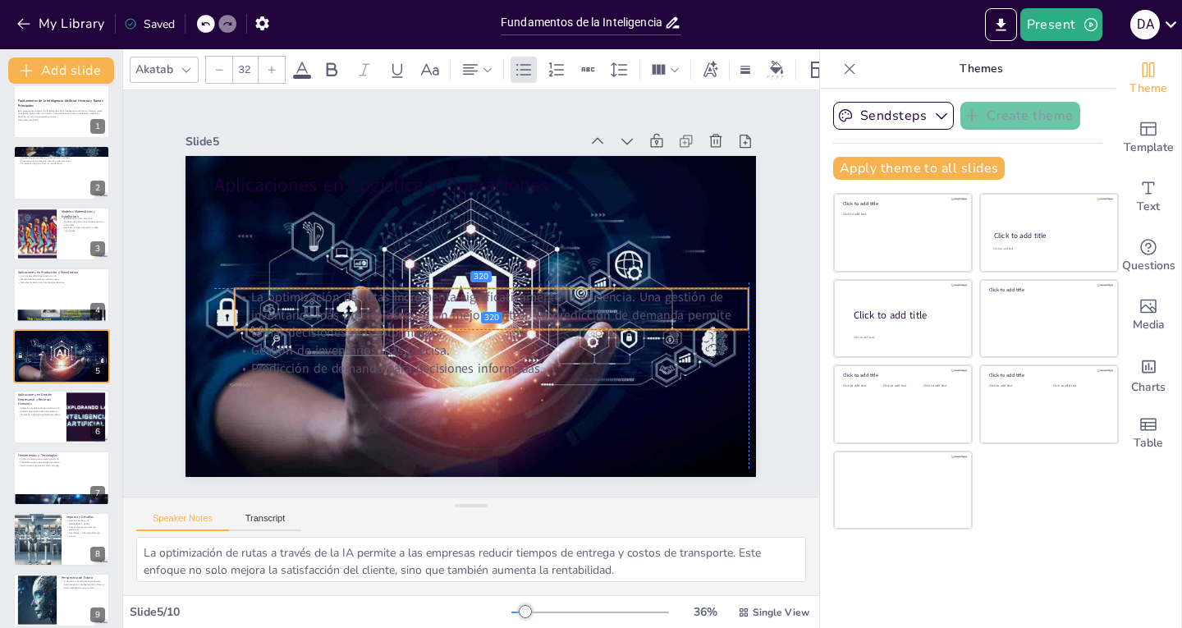
drag, startPoint x: 511, startPoint y: 425, endPoint x: 534, endPoint y: 269, distance: 157.6
click at [535, 288] on p "La optimización de rutas incrementa significativamente la eficiencia. Una gesti…" at bounding box center [492, 314] width 514 height 53
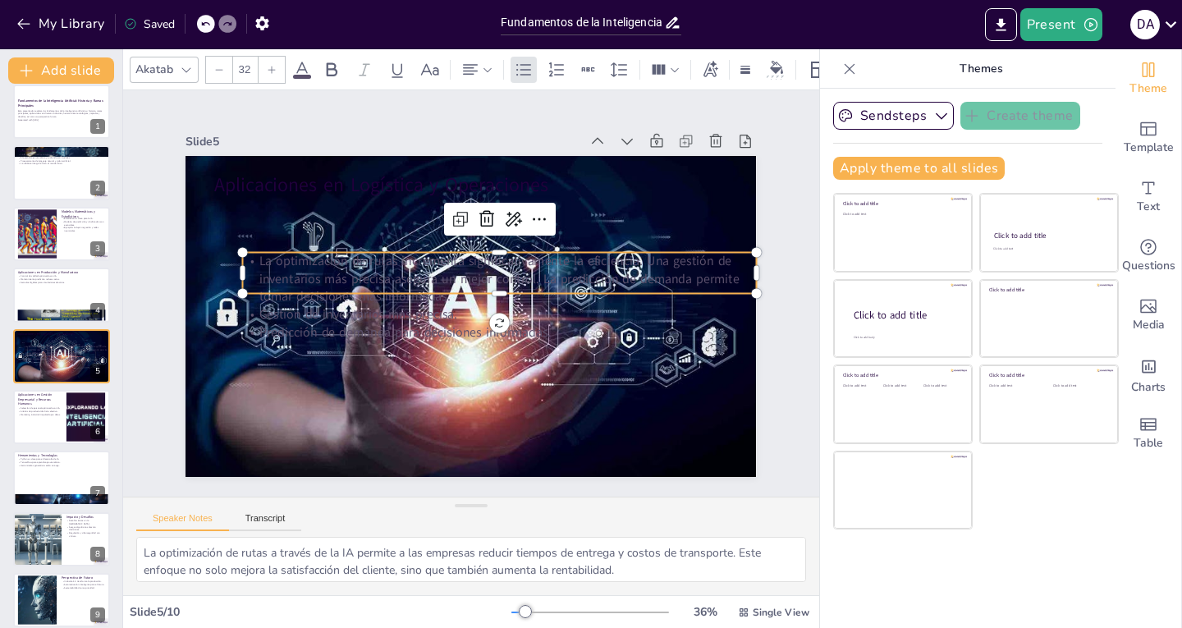
click at [522, 249] on p "La optimización de rutas incrementa significativamente la eficiencia. Una gesti…" at bounding box center [501, 282] width 516 height 107
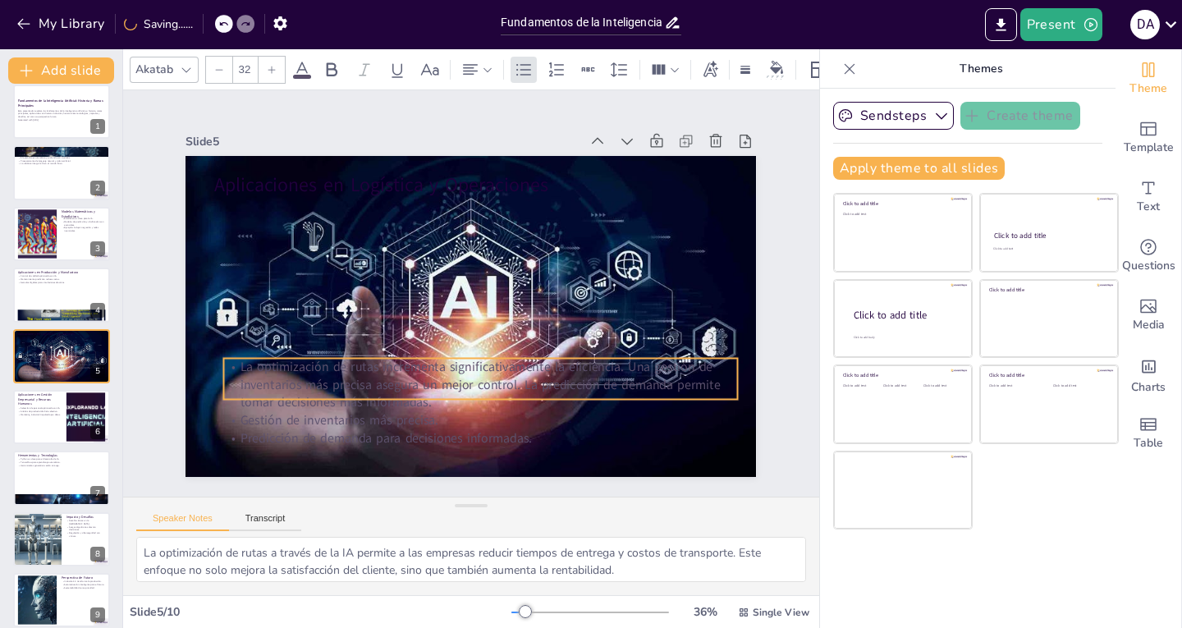
drag, startPoint x: 519, startPoint y: 245, endPoint x: 491, endPoint y: 386, distance: 143.9
click at [491, 386] on p "La optimización de rutas incrementa significativamente la eficiencia. Una gesti…" at bounding box center [461, 384] width 513 height 159
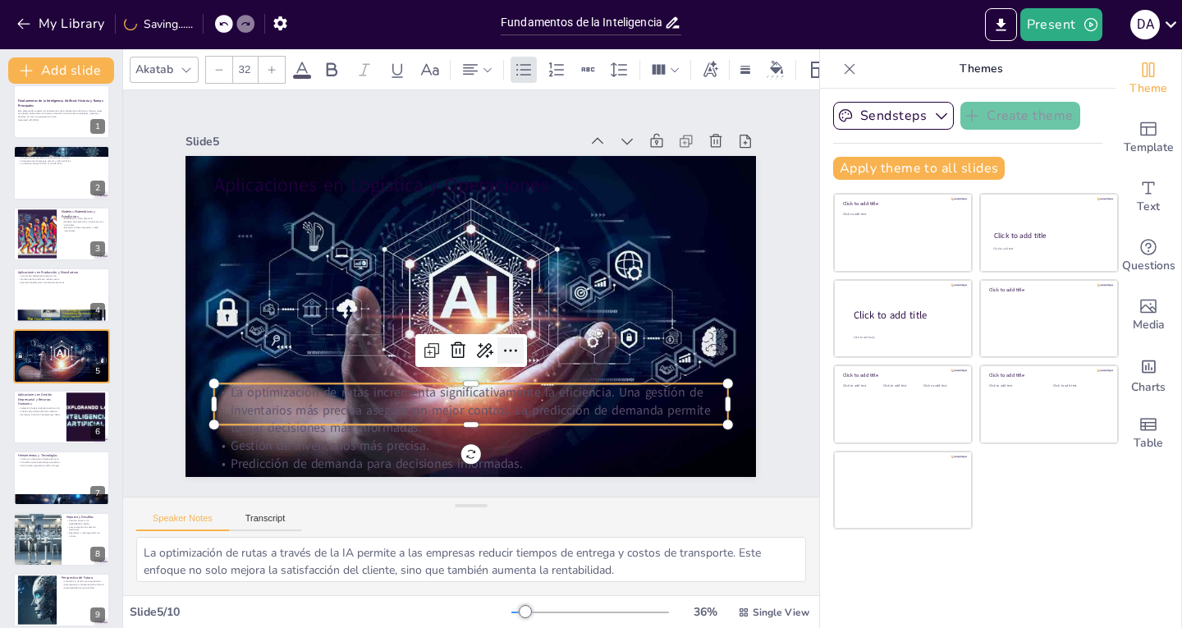
click at [501, 343] on icon at bounding box center [511, 351] width 20 height 20
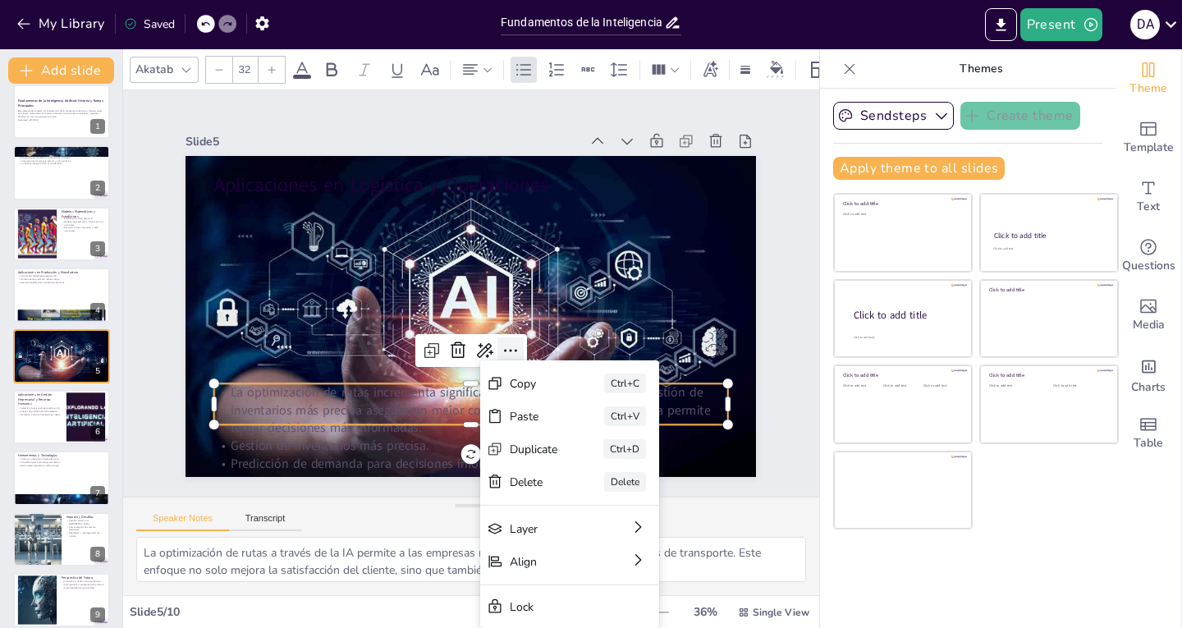
click at [493, 344] on icon at bounding box center [503, 354] width 21 height 21
click at [473, 350] on icon at bounding box center [479, 352] width 18 height 16
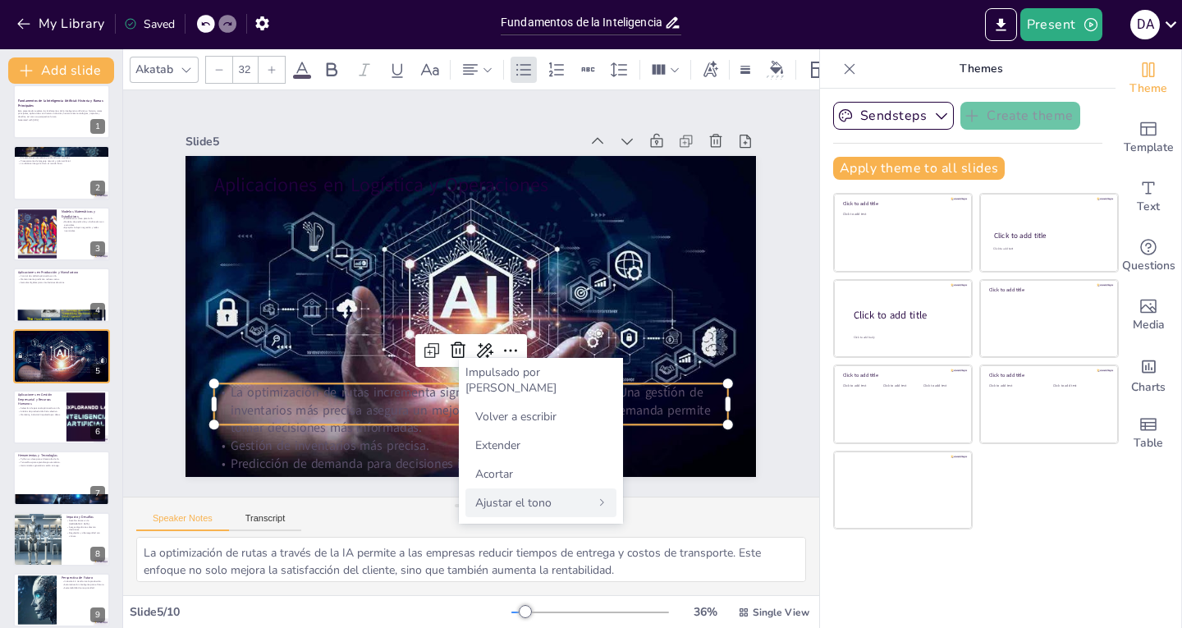
click at [578, 493] on div "Ajustar el tono" at bounding box center [540, 502] width 151 height 29
click at [527, 375] on div "Atrás" at bounding box center [540, 372] width 151 height 16
click at [541, 402] on div "Volver a escribir" at bounding box center [540, 416] width 151 height 29
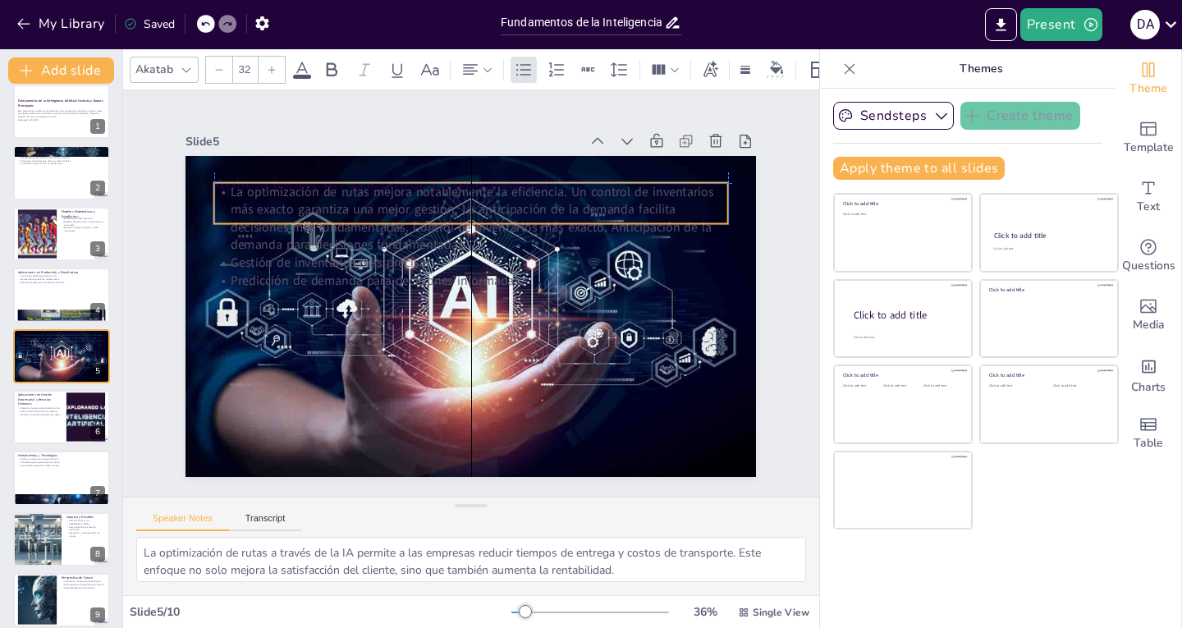
drag, startPoint x: 637, startPoint y: 378, endPoint x: 641, endPoint y: 177, distance: 201.1
click at [641, 177] on p "La optimización de rutas mejora notablemente la eficiencia. Un control de inven…" at bounding box center [479, 218] width 518 height 125
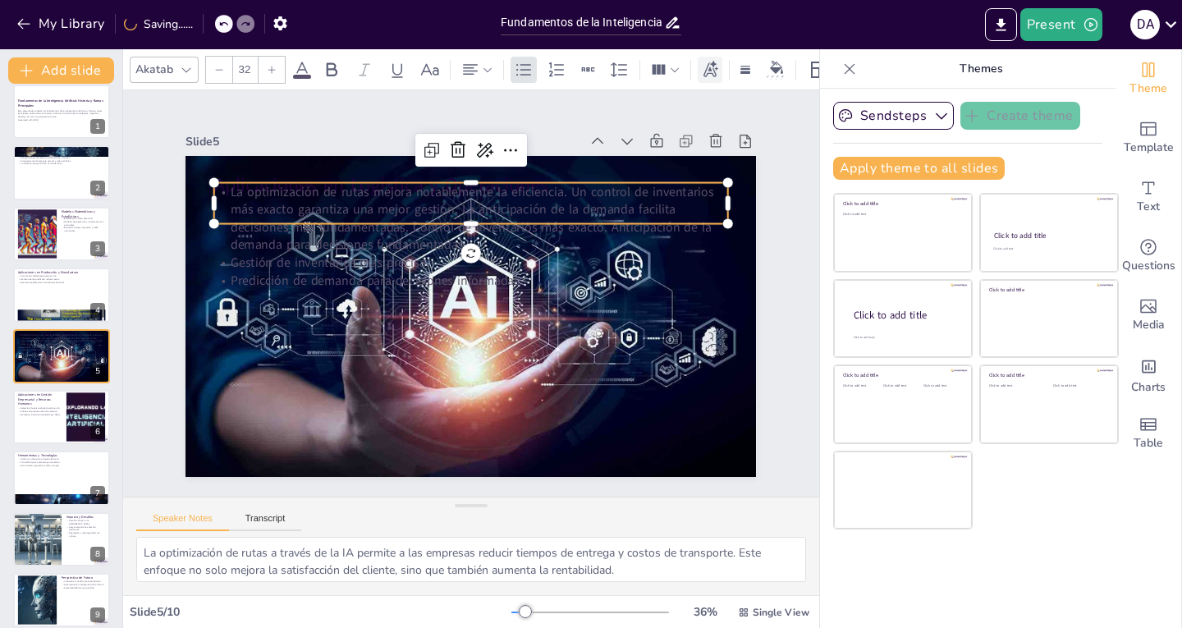
click at [703, 62] on icon at bounding box center [710, 70] width 18 height 18
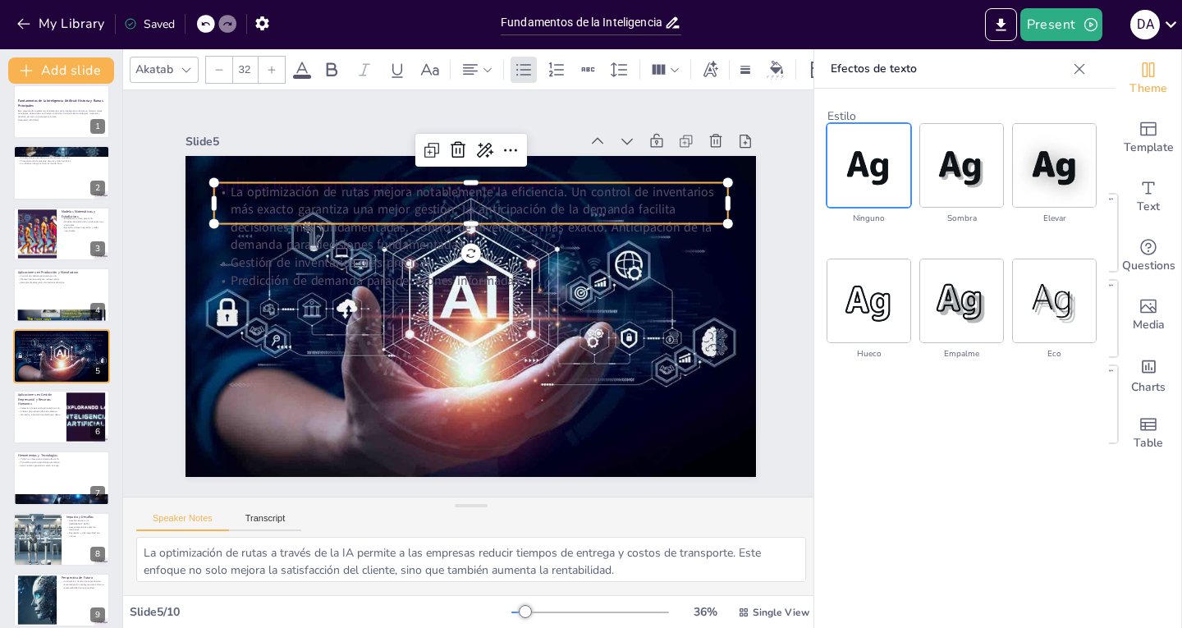
click at [301, 63] on icon at bounding box center [302, 70] width 15 height 16
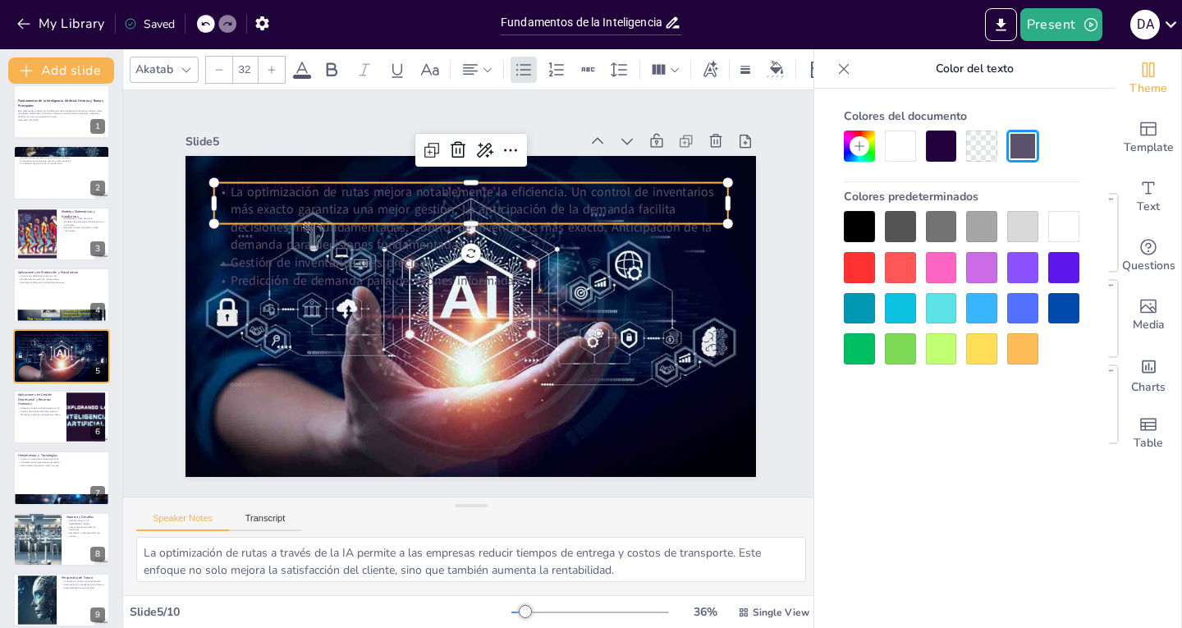
click at [1054, 231] on div at bounding box center [1063, 226] width 31 height 31
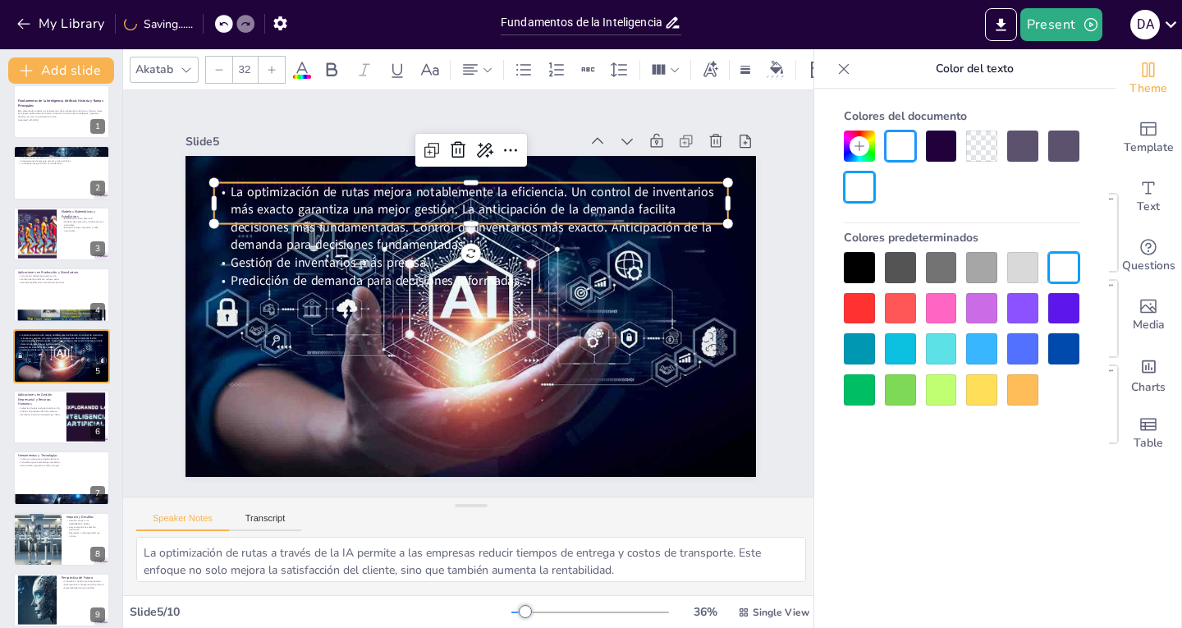
click at [863, 298] on div at bounding box center [859, 308] width 31 height 31
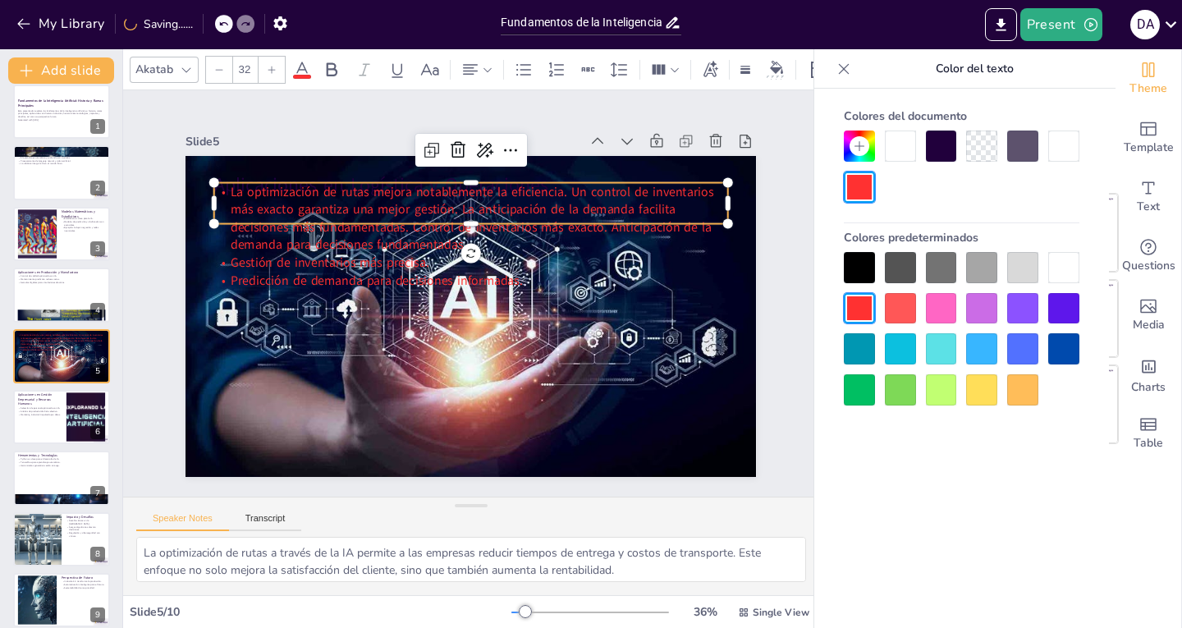
click at [933, 303] on div at bounding box center [941, 308] width 31 height 31
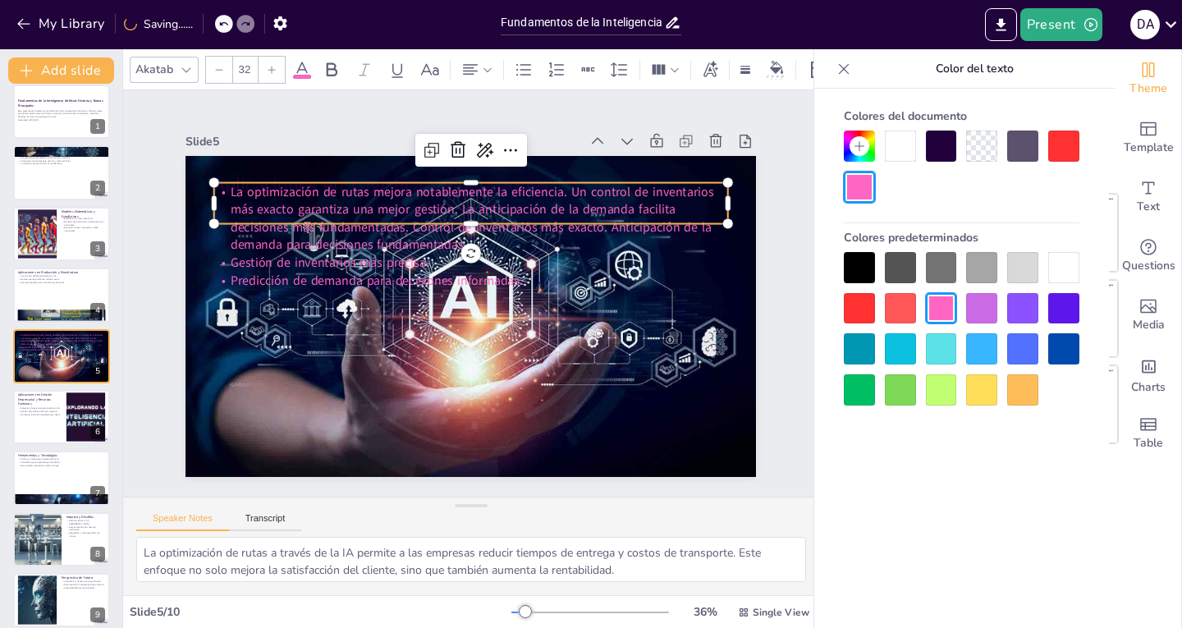
click at [967, 304] on div at bounding box center [981, 308] width 31 height 31
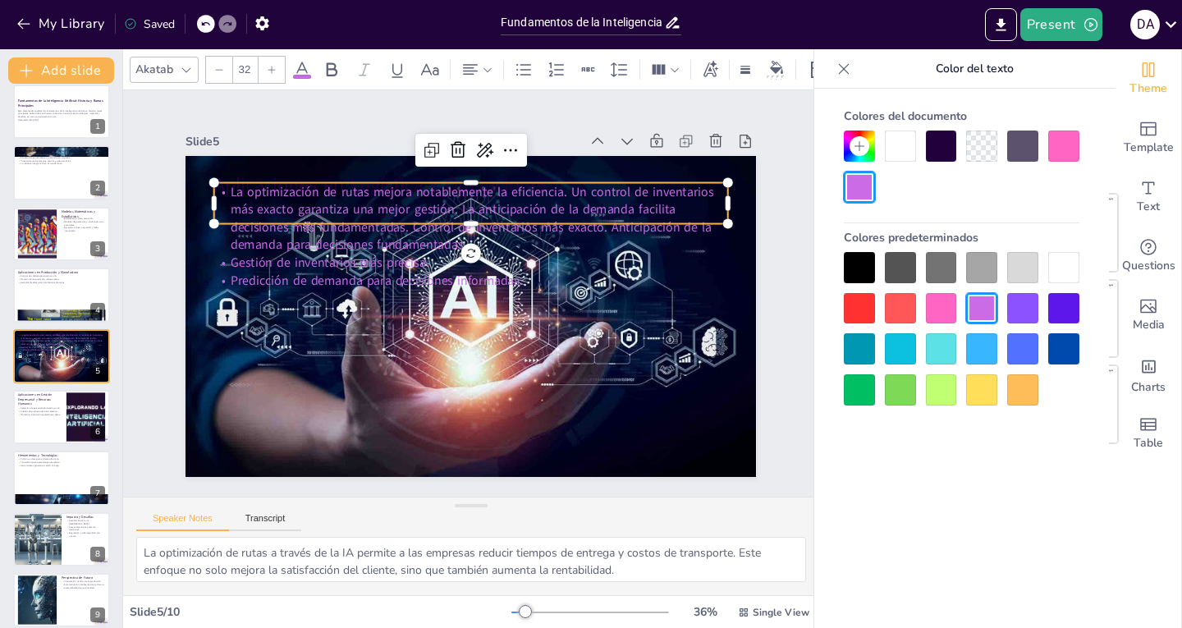
click at [1004, 307] on div at bounding box center [962, 328] width 236 height 153
click at [1033, 313] on div at bounding box center [1022, 308] width 31 height 31
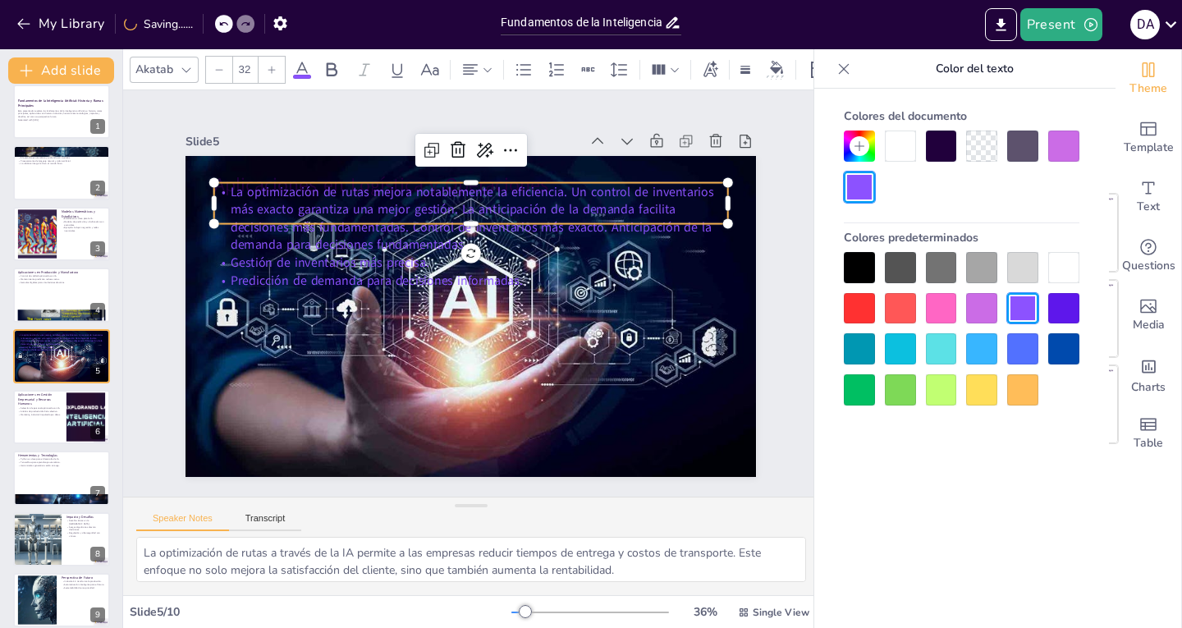
click at [1053, 308] on div at bounding box center [1063, 308] width 31 height 31
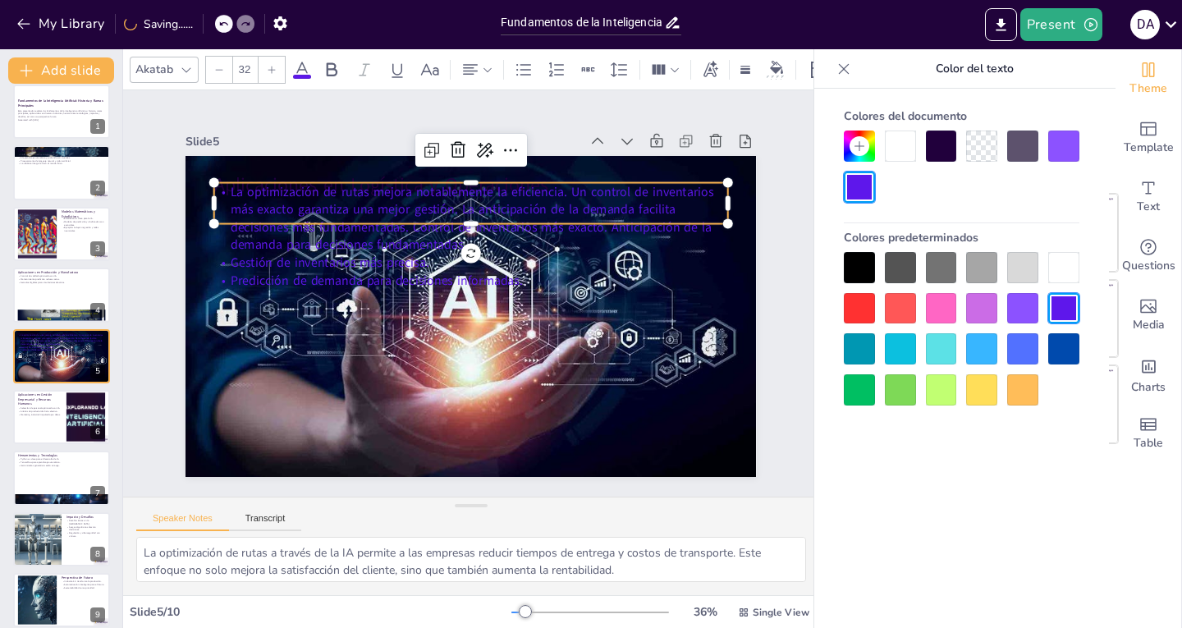
drag, startPoint x: 1040, startPoint y: 348, endPoint x: 983, endPoint y: 338, distance: 57.5
click at [1039, 348] on div at bounding box center [962, 328] width 236 height 153
drag, startPoint x: 980, startPoint y: 338, endPoint x: 944, endPoint y: 322, distance: 39.3
click at [977, 338] on div at bounding box center [981, 348] width 31 height 31
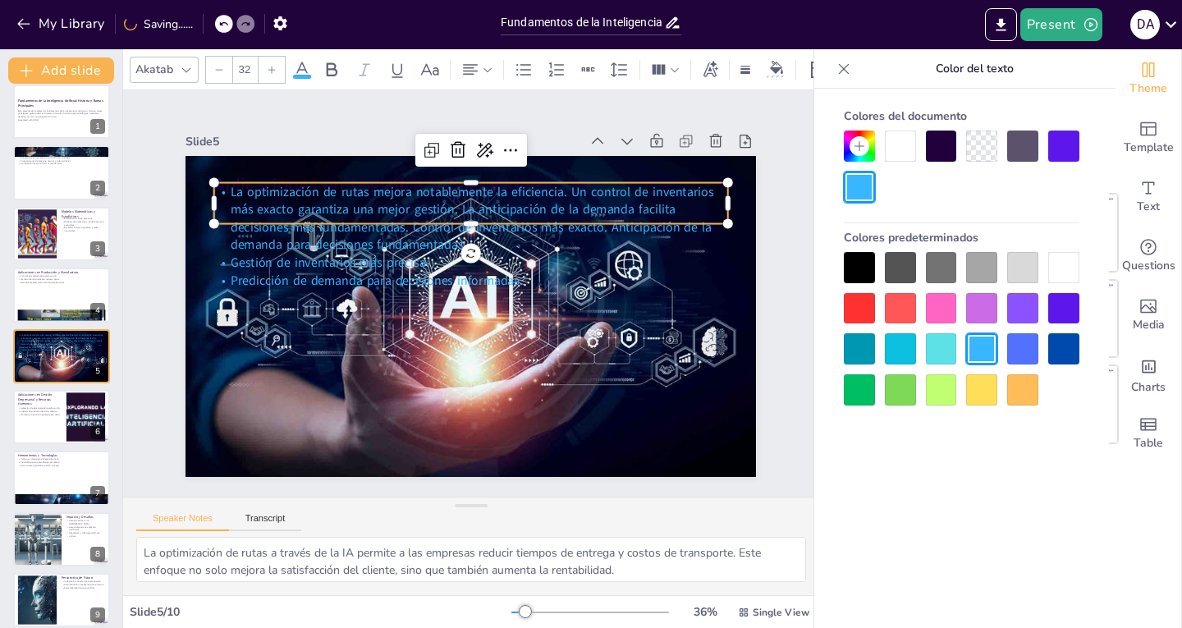
click at [911, 268] on div at bounding box center [900, 267] width 31 height 31
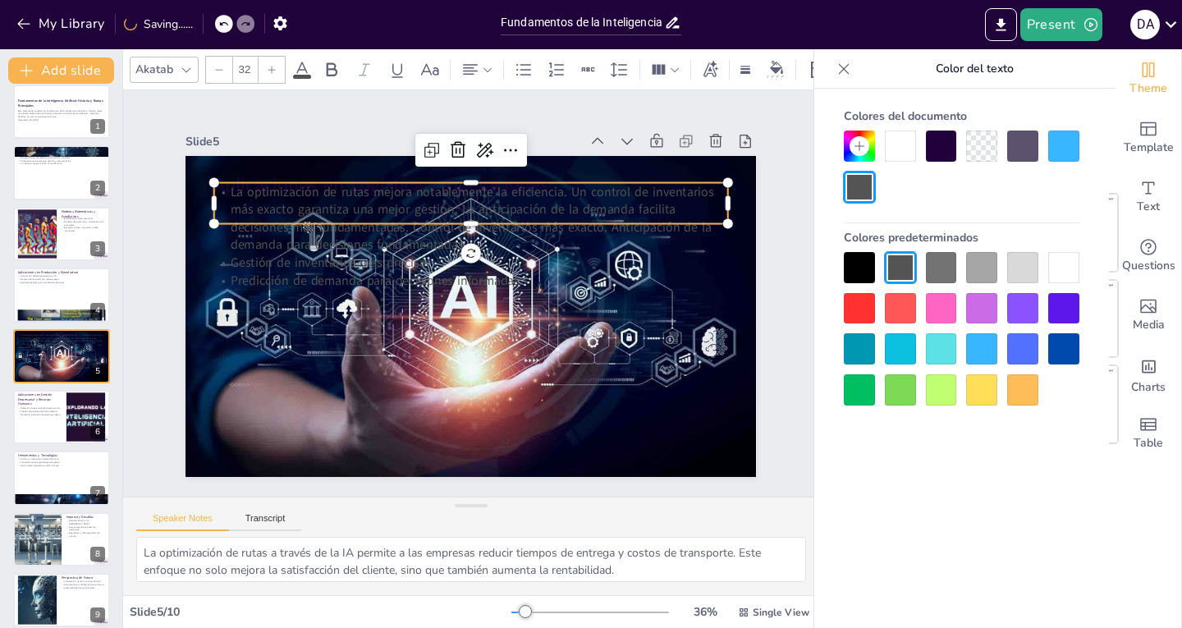
click at [862, 256] on div at bounding box center [859, 267] width 31 height 31
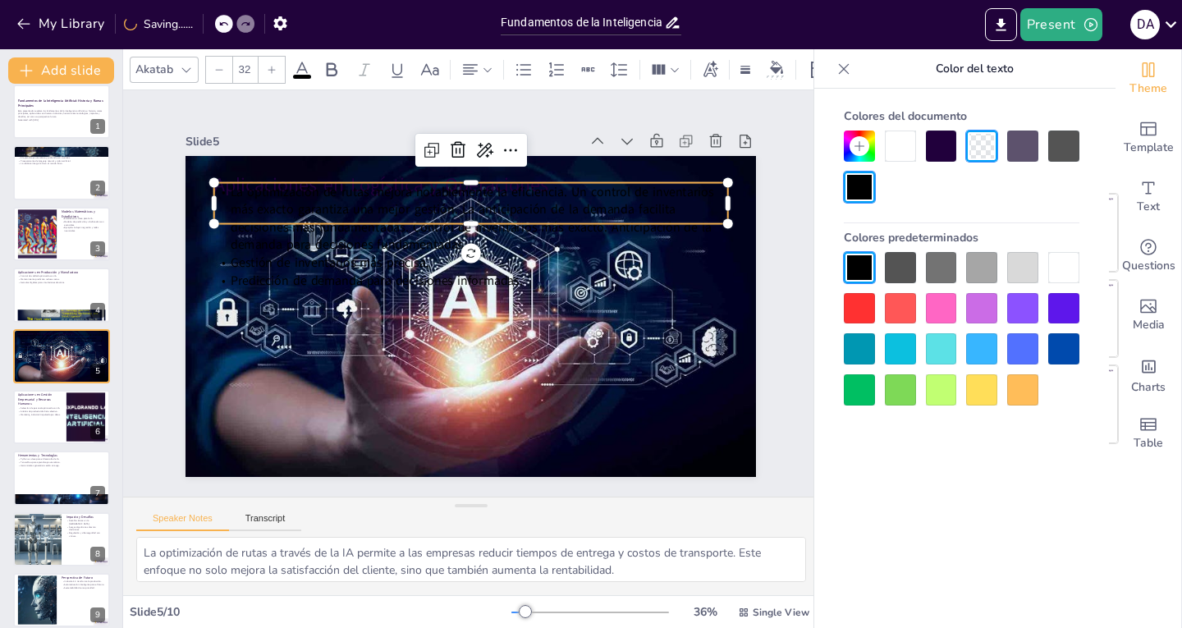
click at [986, 265] on div at bounding box center [981, 267] width 31 height 31
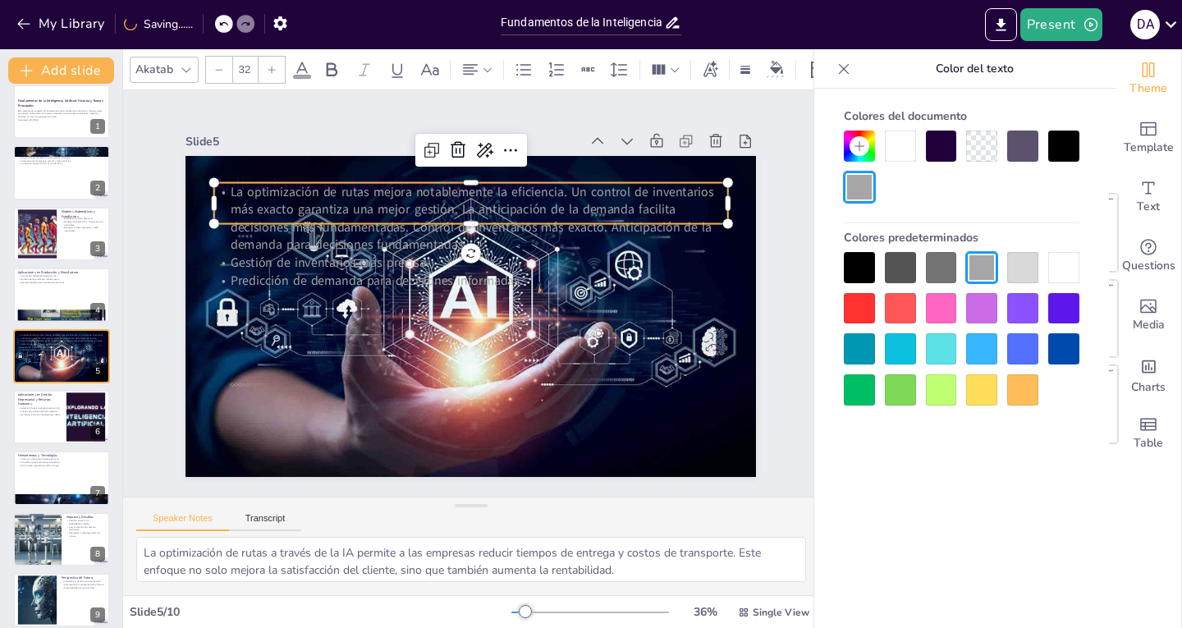
click at [1030, 266] on div at bounding box center [1022, 267] width 31 height 31
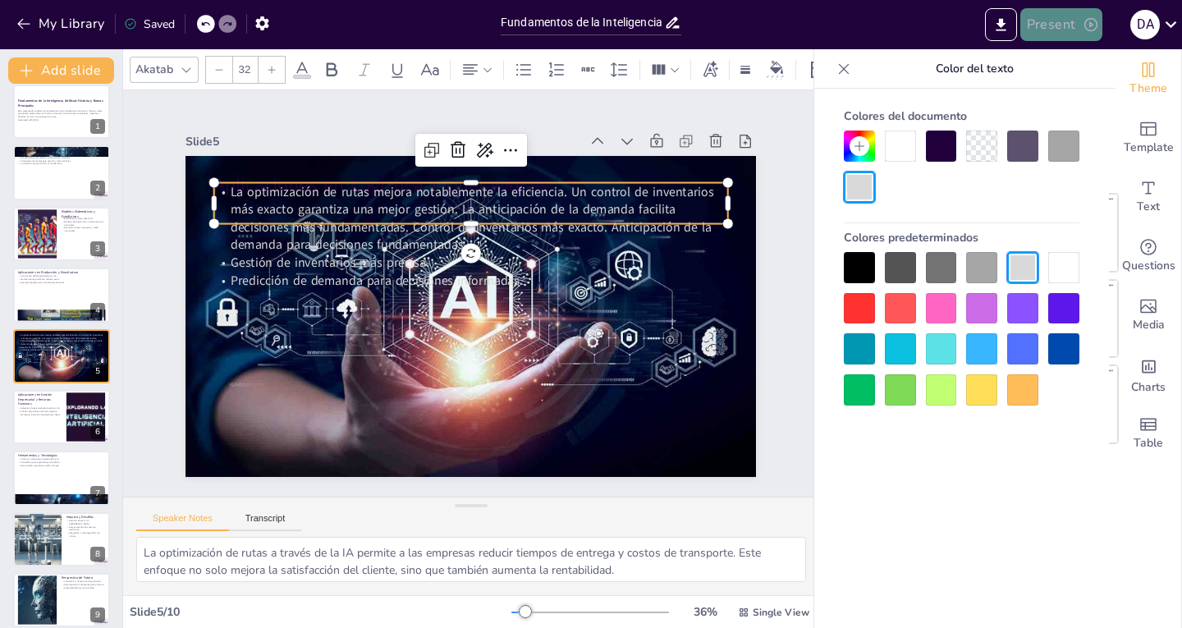
click at [1059, 26] on button "Present" at bounding box center [1061, 24] width 82 height 33
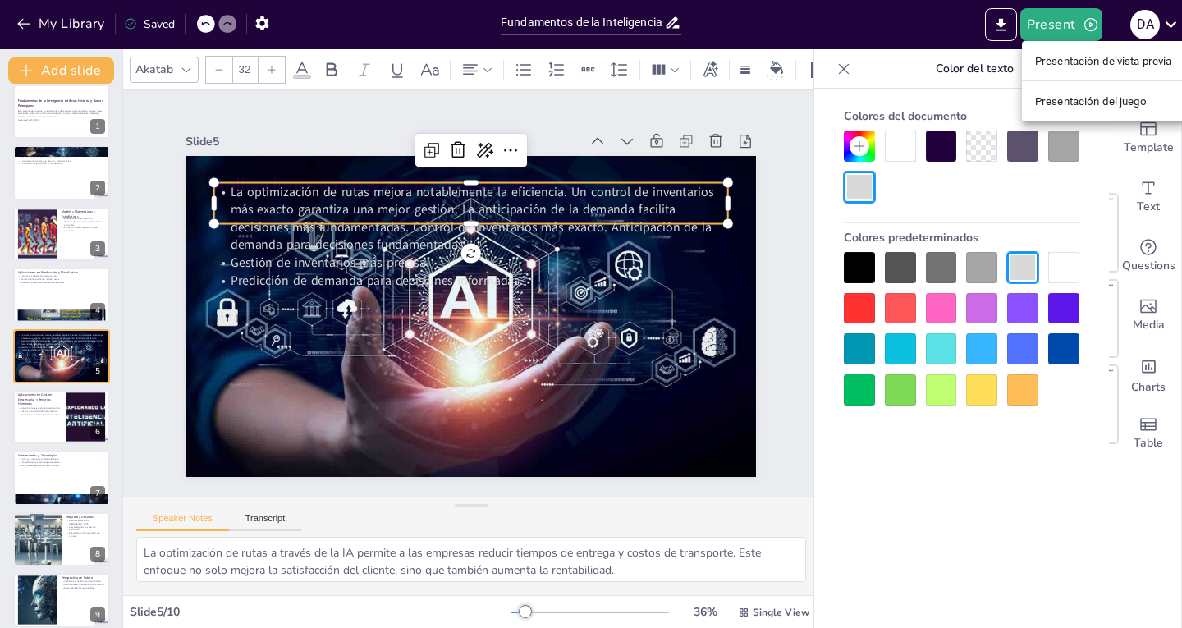
click at [1008, 17] on div at bounding box center [591, 314] width 1182 height 628
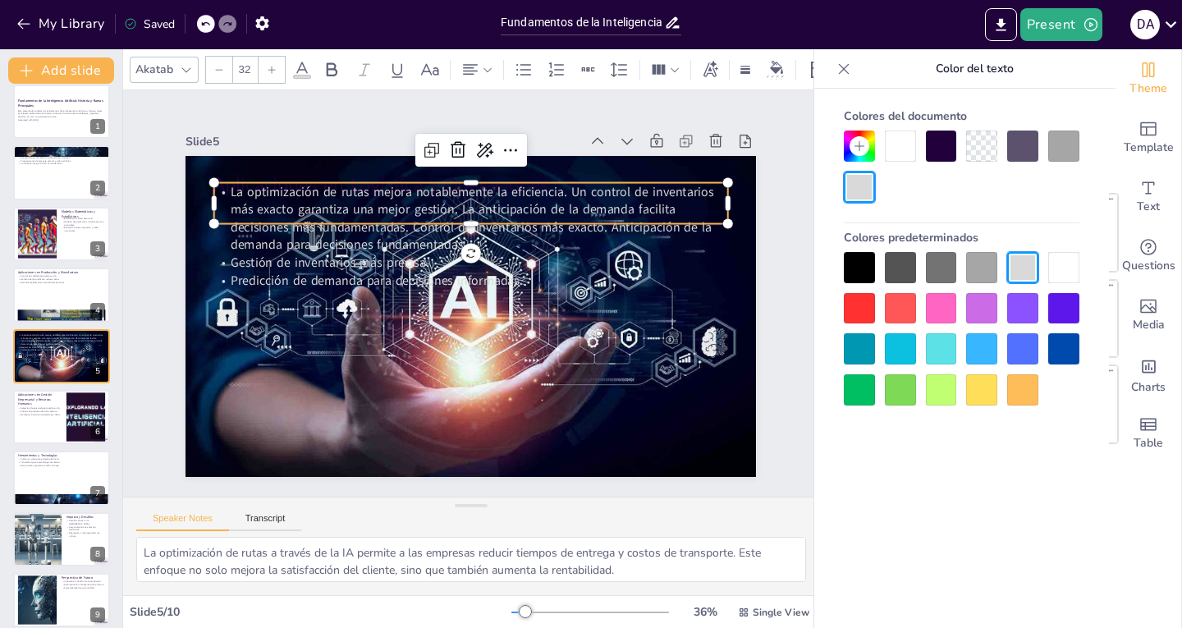
click at [980, 30] on div "Present D A" at bounding box center [935, 24] width 492 height 33
click at [999, 29] on icon "Export to PowerPoint" at bounding box center [1000, 24] width 17 height 17
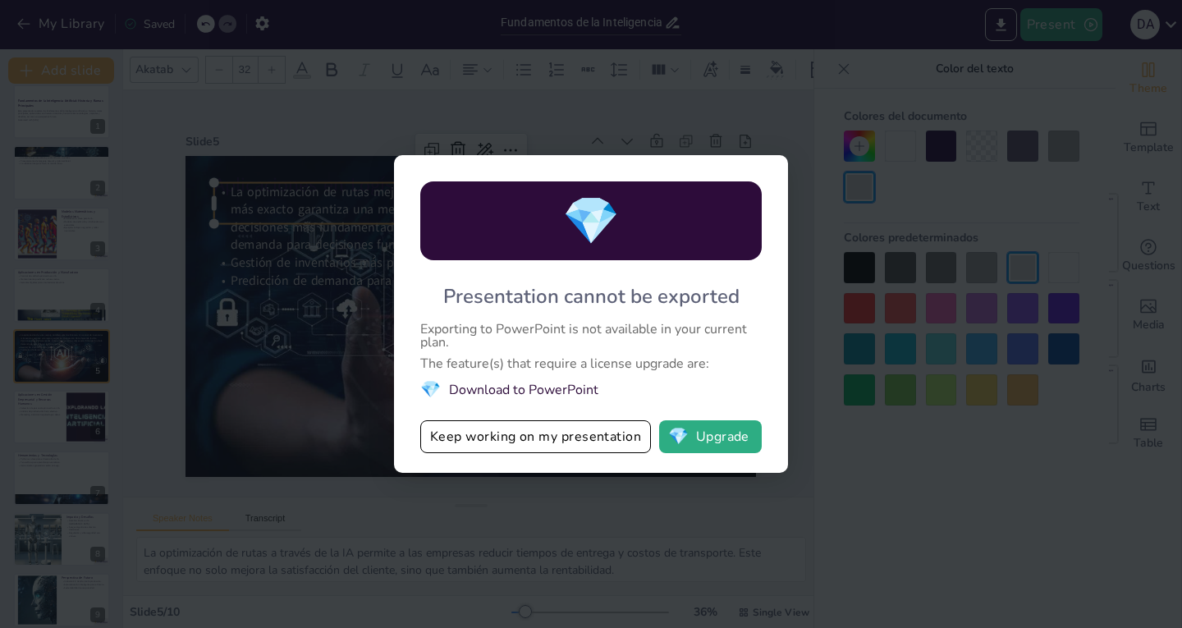
click at [752, 101] on div "💎 Presentation cannot be exported Exporting to PowerPoint is not available in y…" at bounding box center [591, 314] width 1182 height 628
click at [886, 58] on div "💎 Presentation cannot be exported Exporting to PowerPoint is not available in y…" at bounding box center [591, 314] width 1182 height 628
